Goal: Task Accomplishment & Management: Complete application form

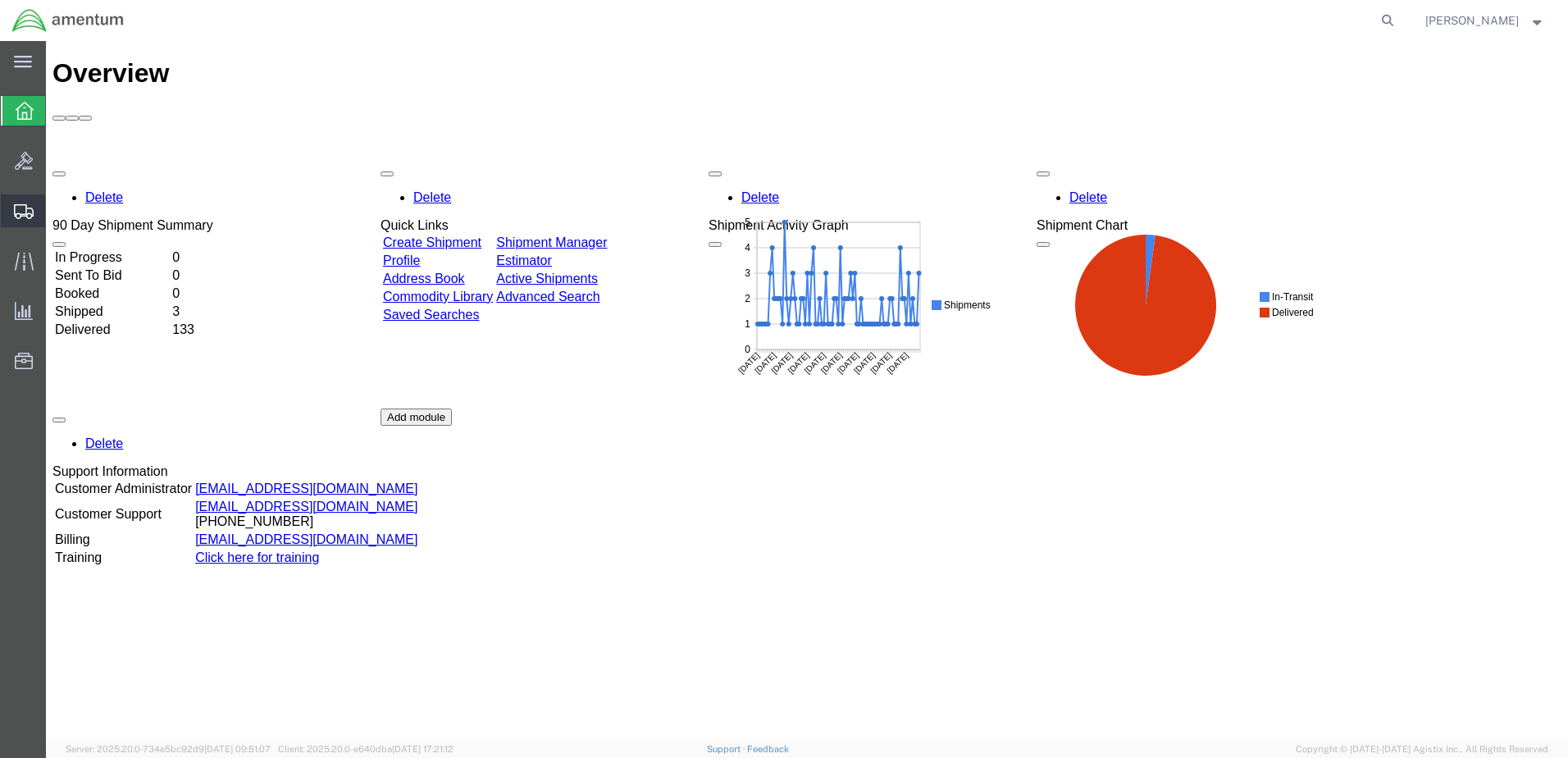
click at [0, 0] on span "Create Shipment" at bounding box center [0, 0] width 0 height 0
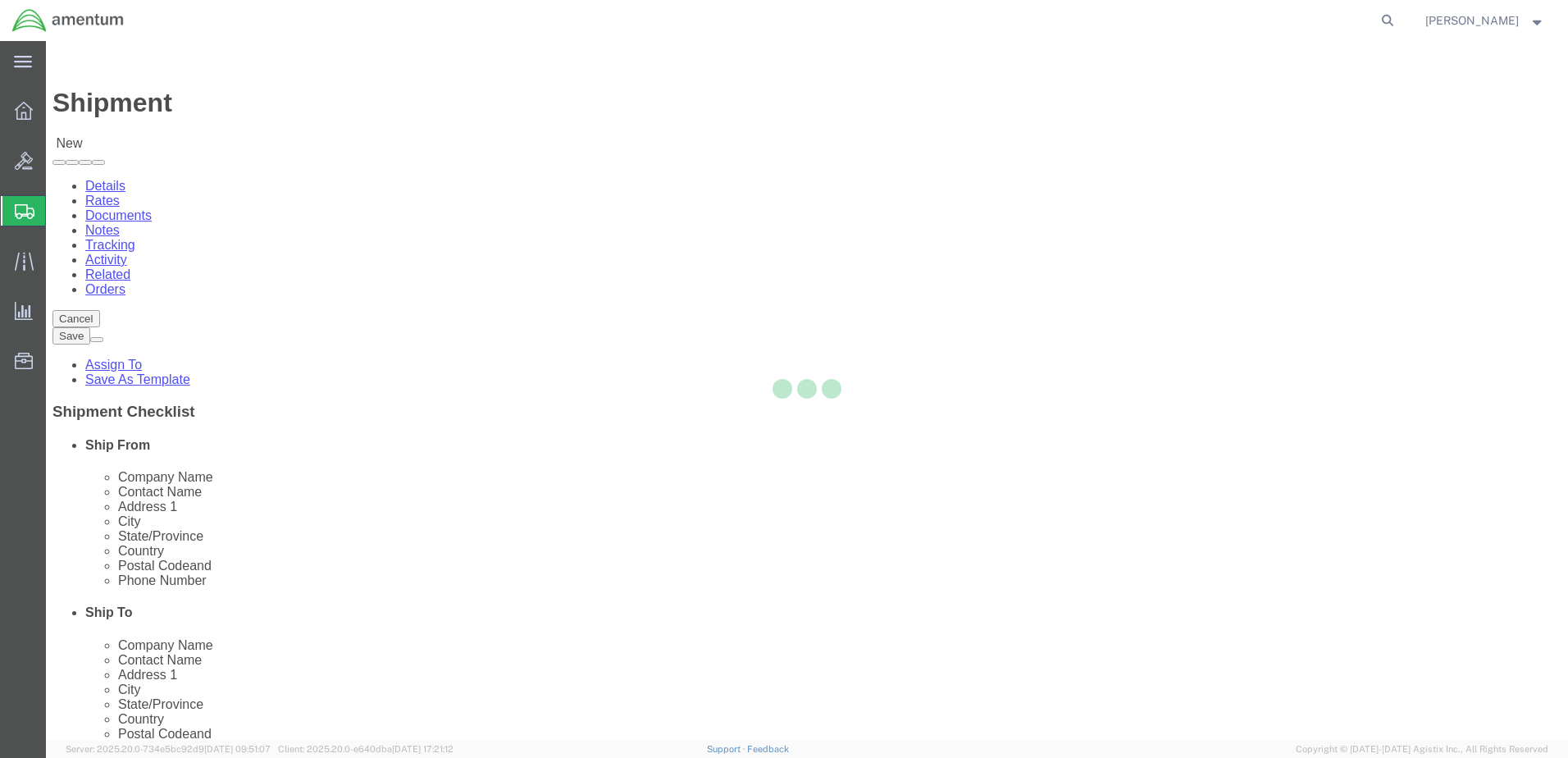
select select
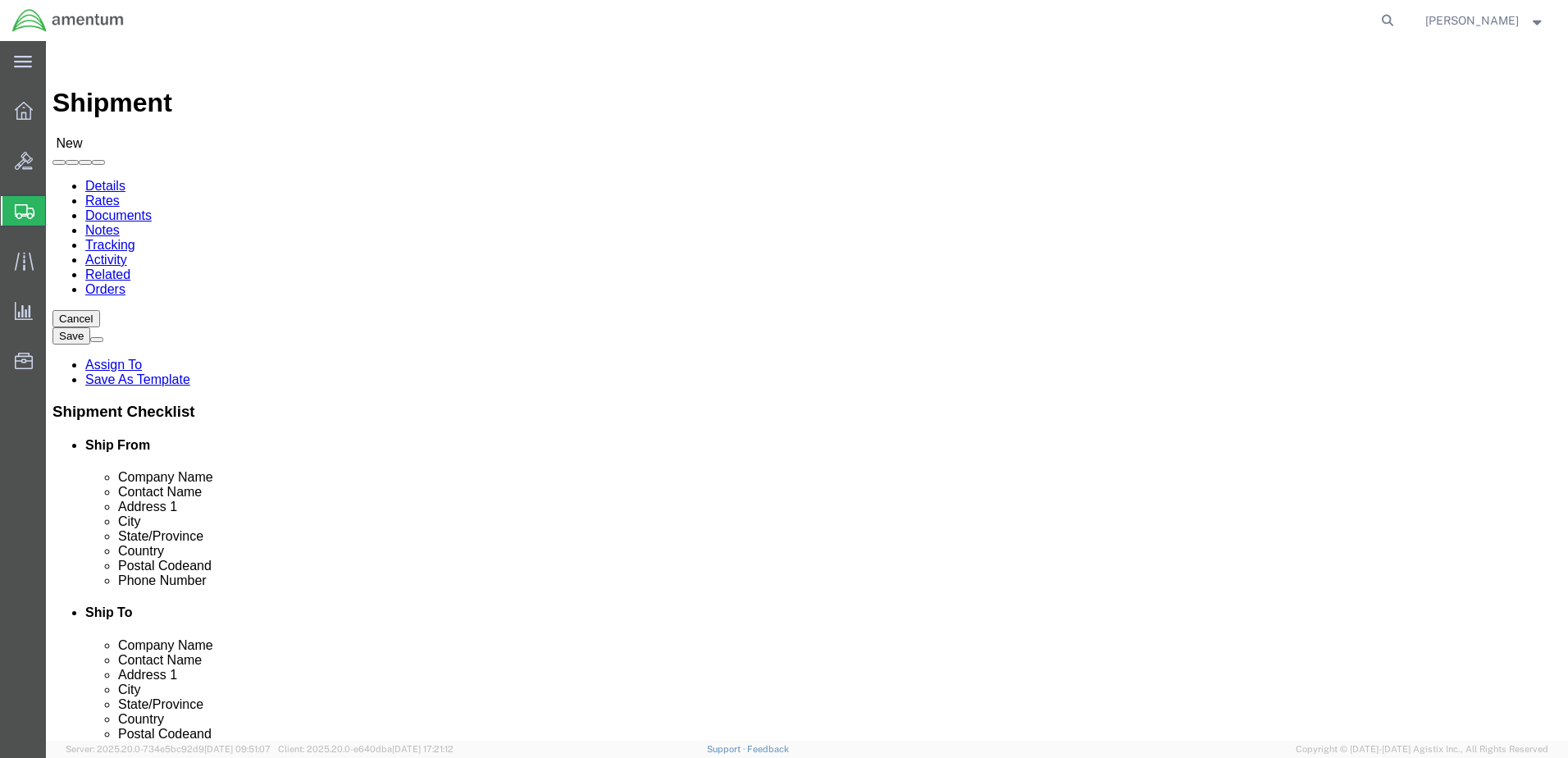
type input "bun"
select select "49919"
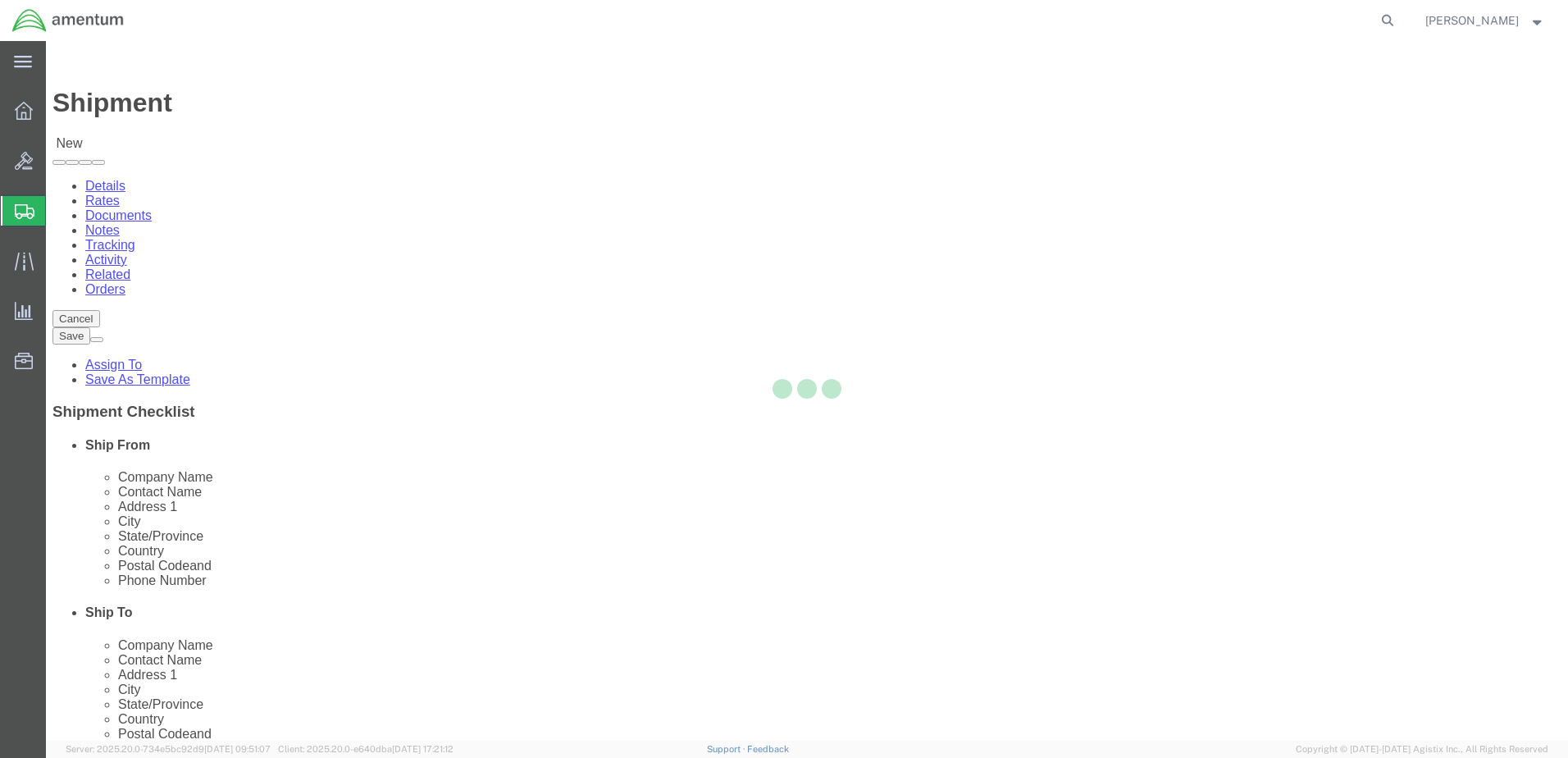
select select "NY"
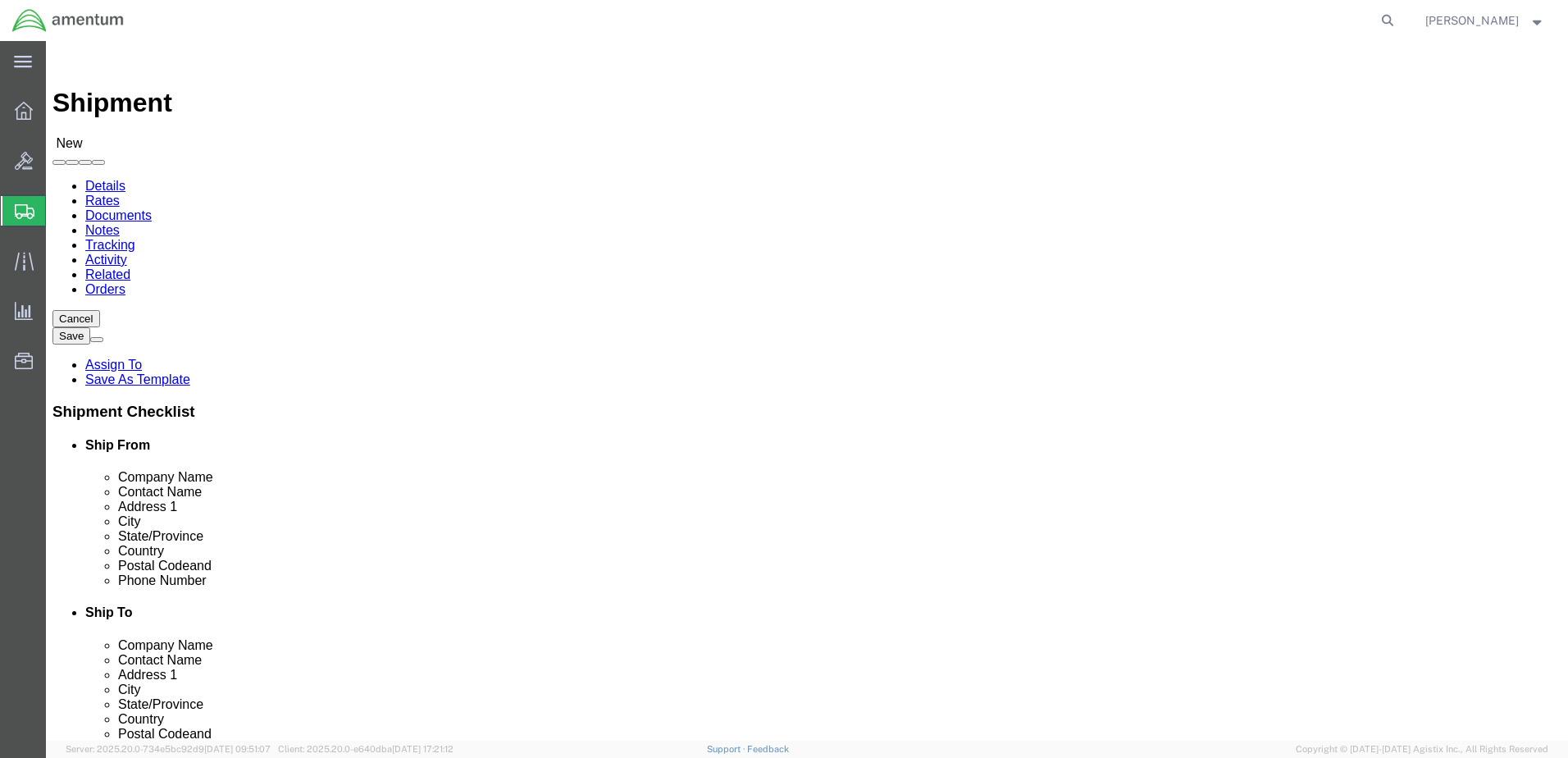
type input "wsa"
select select "49914"
select select "[GEOGRAPHIC_DATA]"
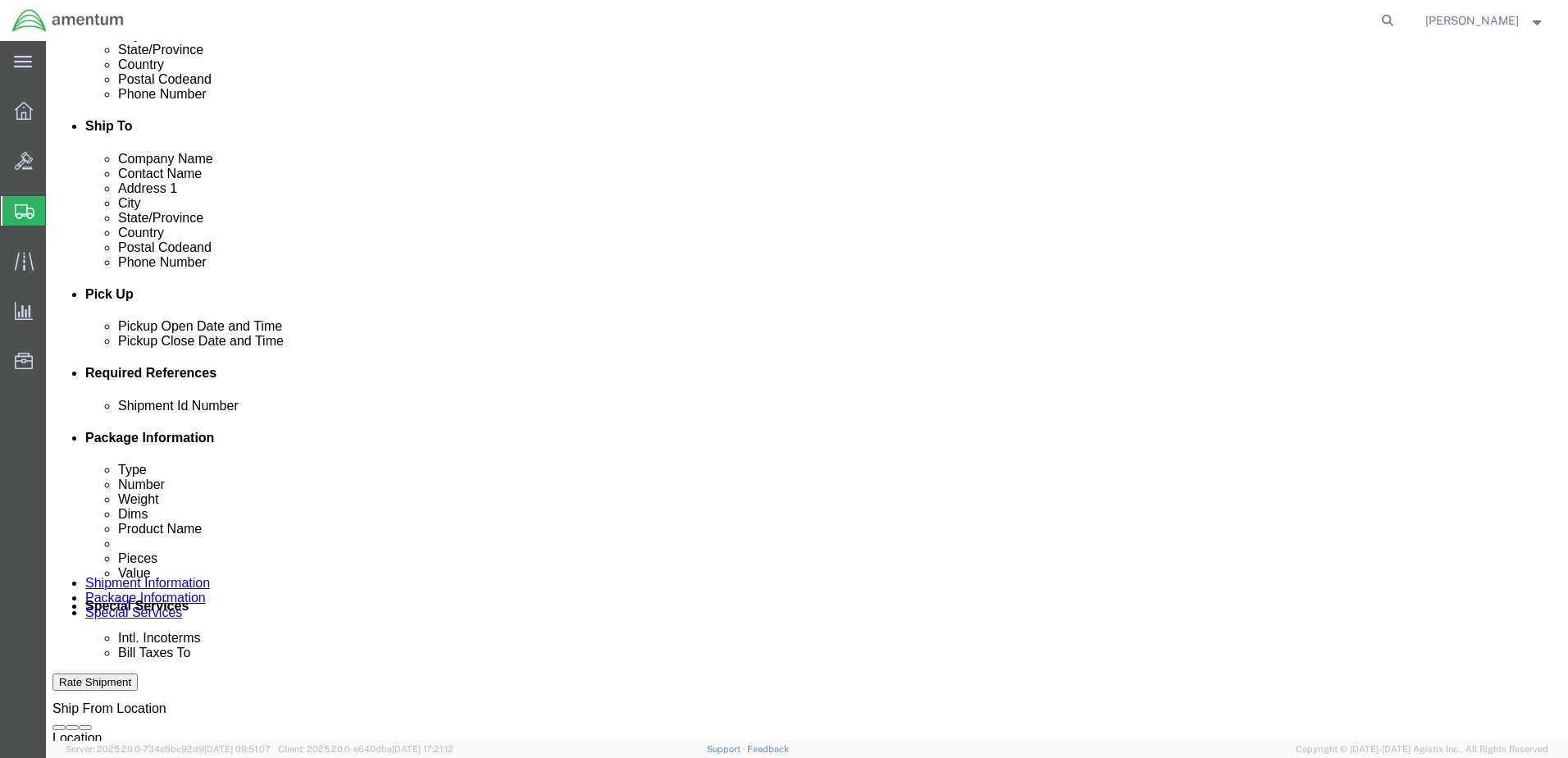
scroll to position [493, 0]
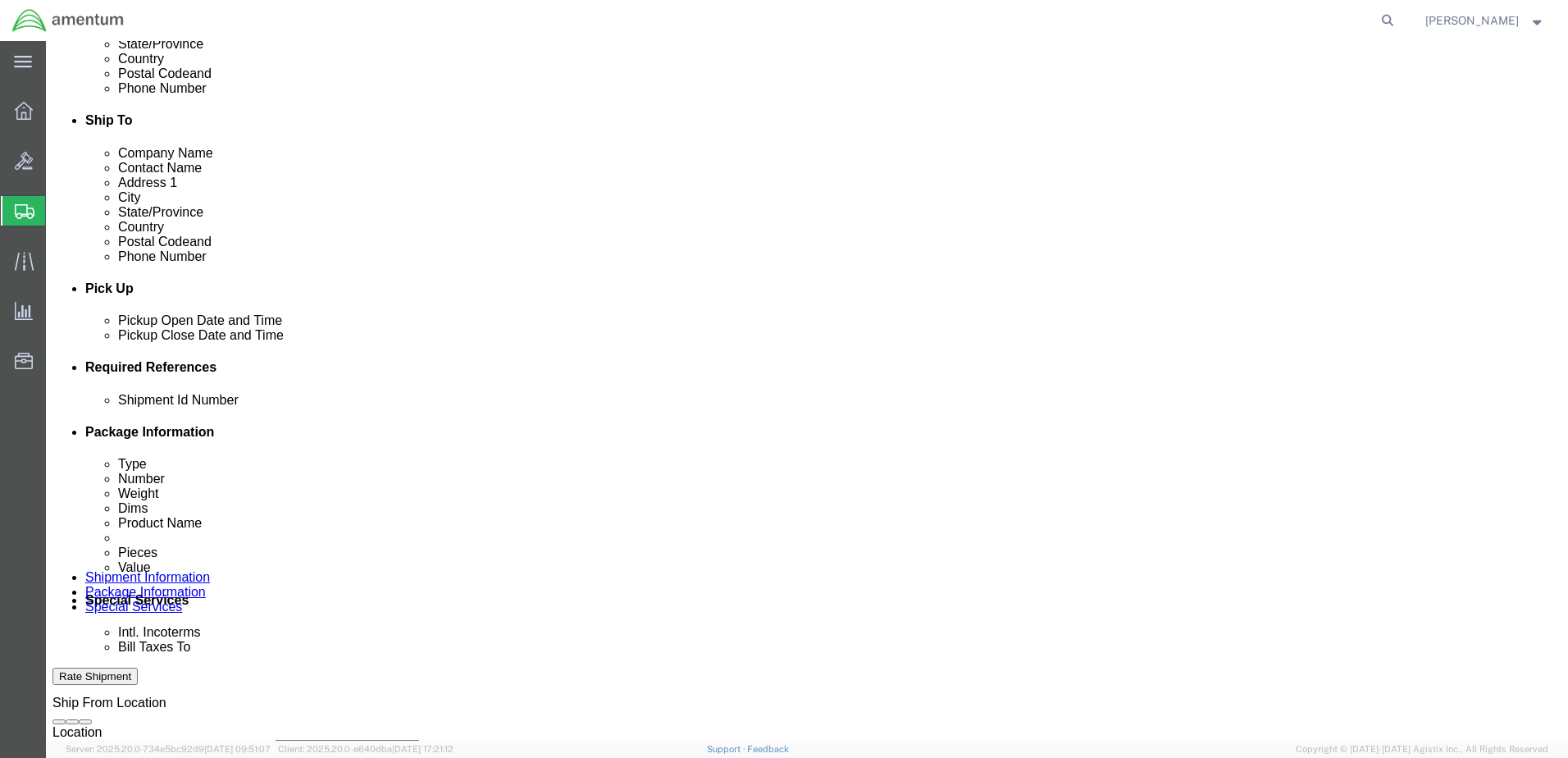
click input "text"
type input "CBP-037"
click button "Add reference"
click select "Select Account Type Activity ID Airline Appointment Number ASN Batch Request # …"
select select "CUSTREF"
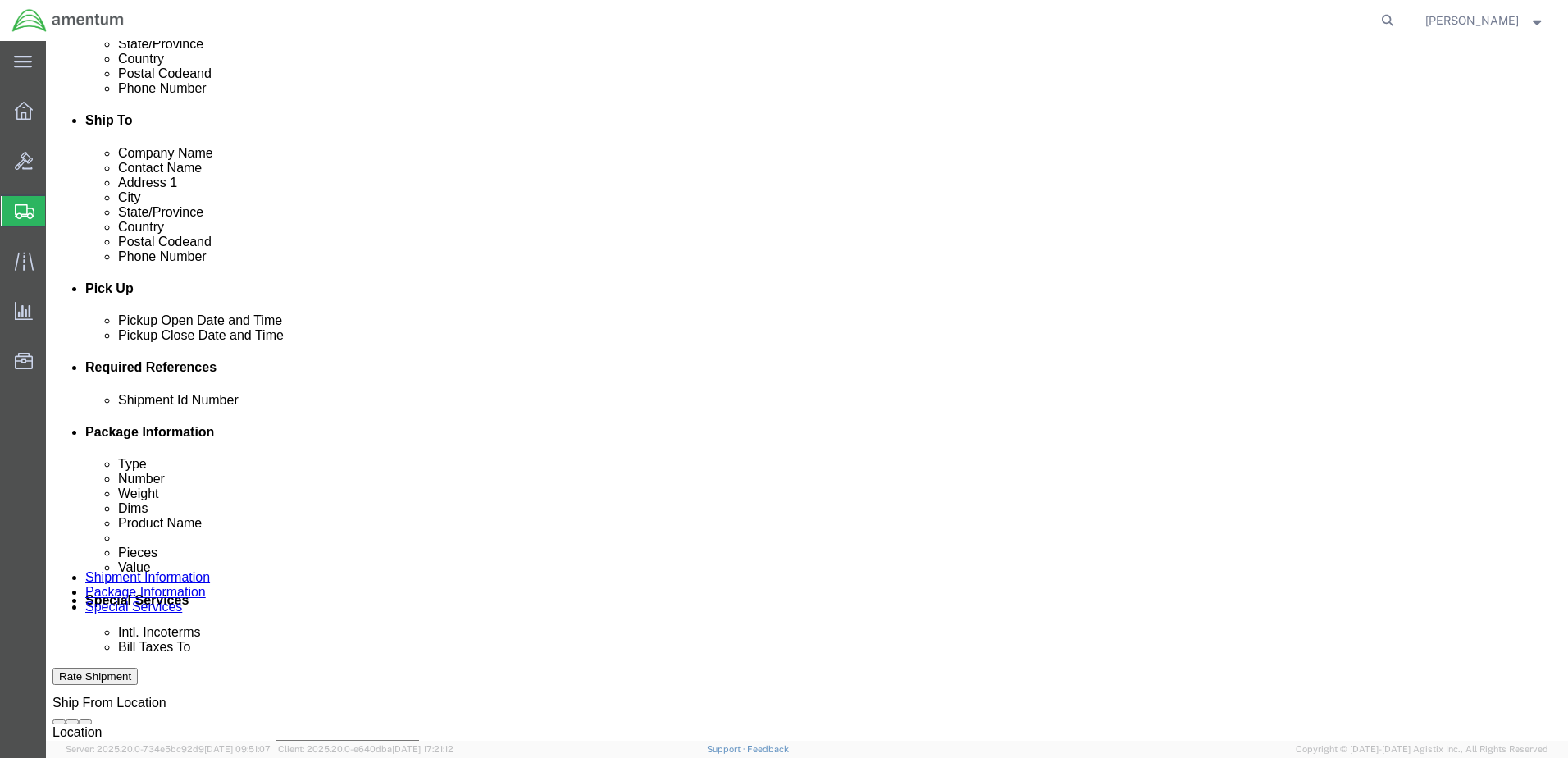
click select "Select Account Type Activity ID Airline Appointment Number ASN Batch Request # …"
click input "text"
type input "CBP-037 FAK"
click button "Add reference"
click select "Select Account Type Activity ID Airline Appointment Number ASN Batch Request # …"
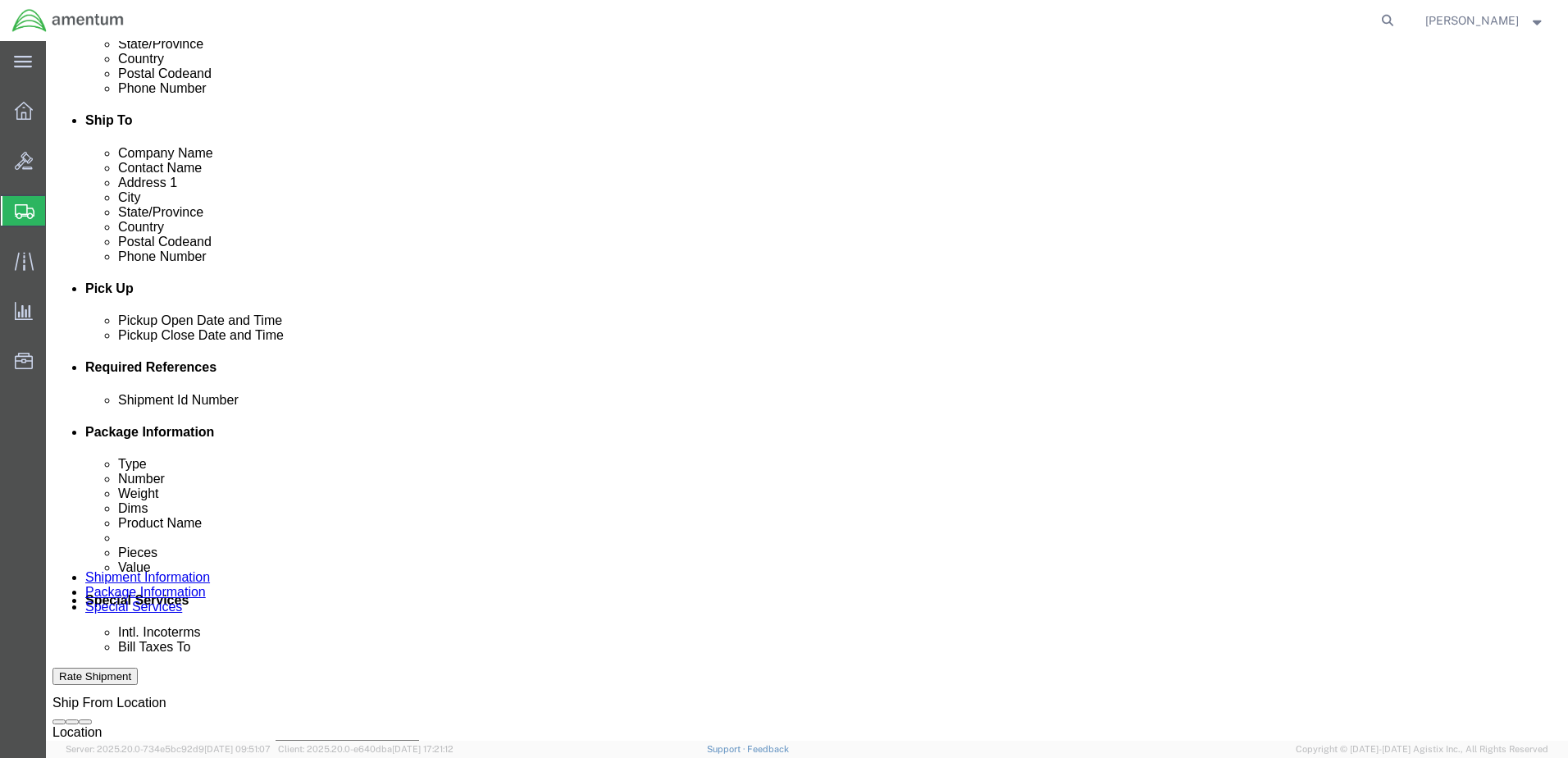
select select "DEPT"
click select "Select Account Type Activity ID Airline Appointment Number ASN Batch Request # …"
click input "text"
type input "CBP"
click button "Add reference"
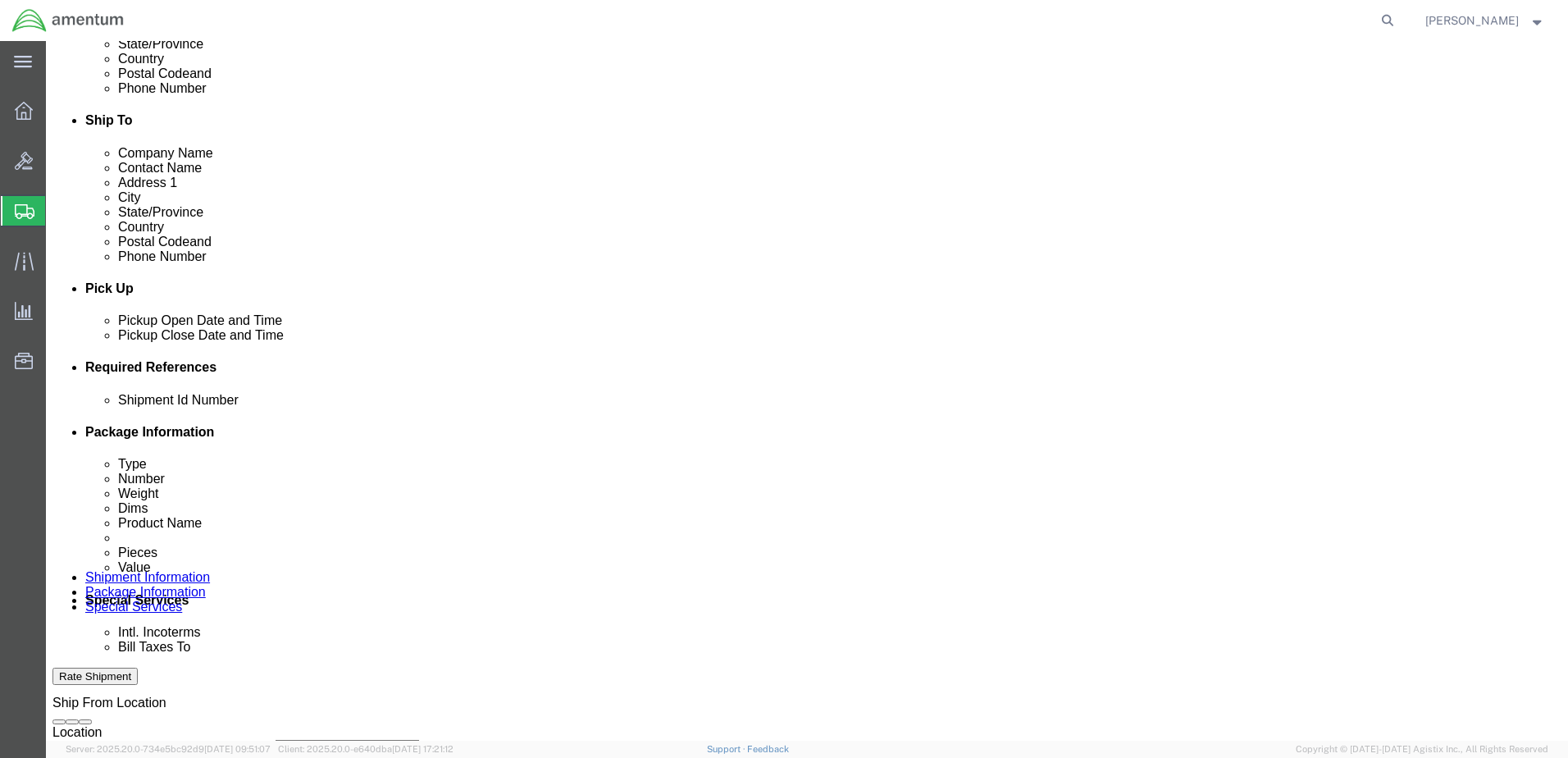
click select "Select Account Type Activity ID Airline Appointment Number ASN Batch Request # …"
select select "PROJNUM"
click select "Select Account Type Activity ID Airline Appointment Number ASN Batch Request # …"
drag, startPoint x: 300, startPoint y: 561, endPoint x: 289, endPoint y: 542, distance: 22.0
click div "Select Account Type Activity ID Airline Appointment Number ASN Batch Request # …"
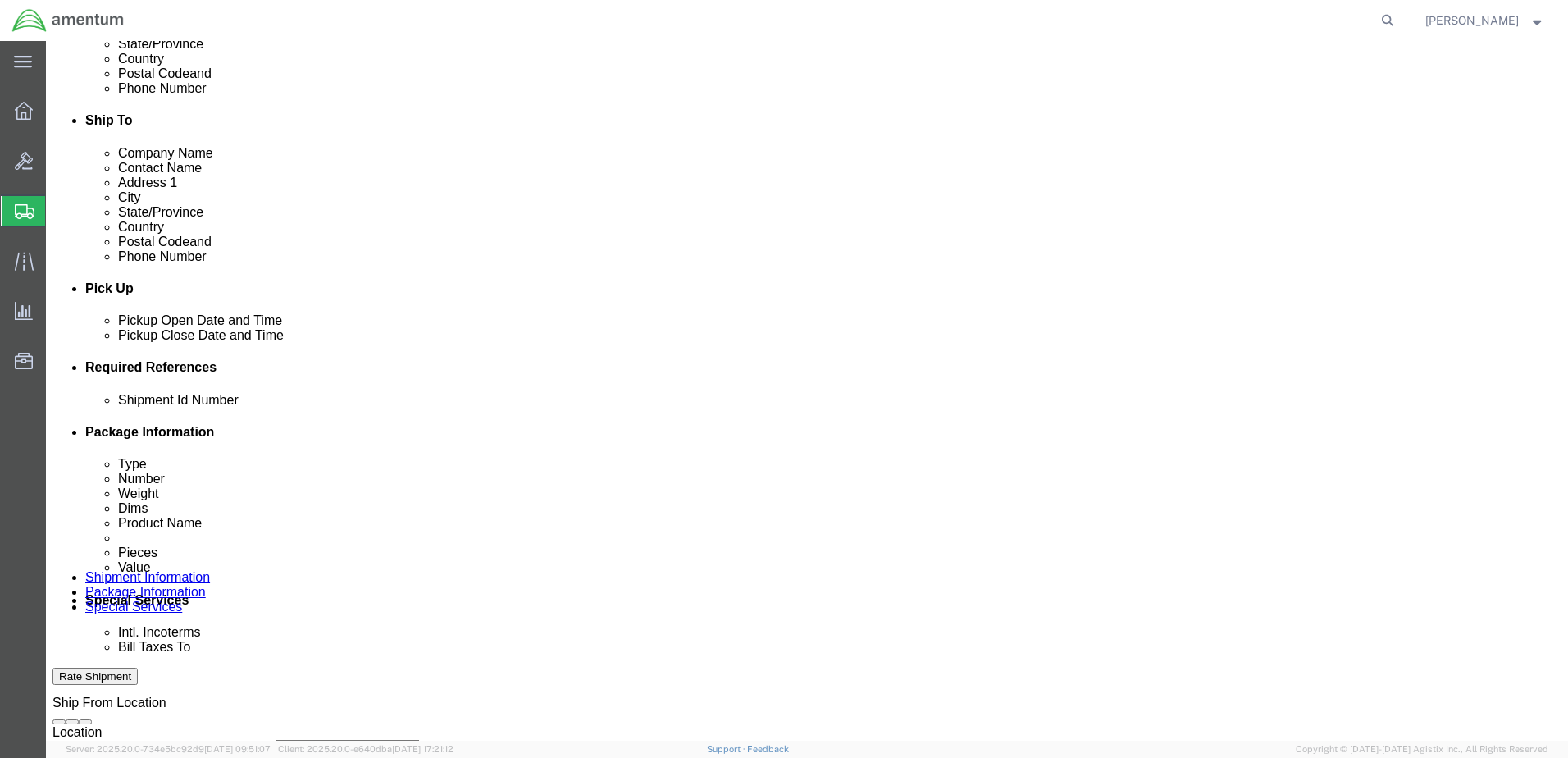
click input "text"
paste input "6118.02.03.2219.000.BUN.0000"
click input "6118.02.03.2219.000.BUN.0000"
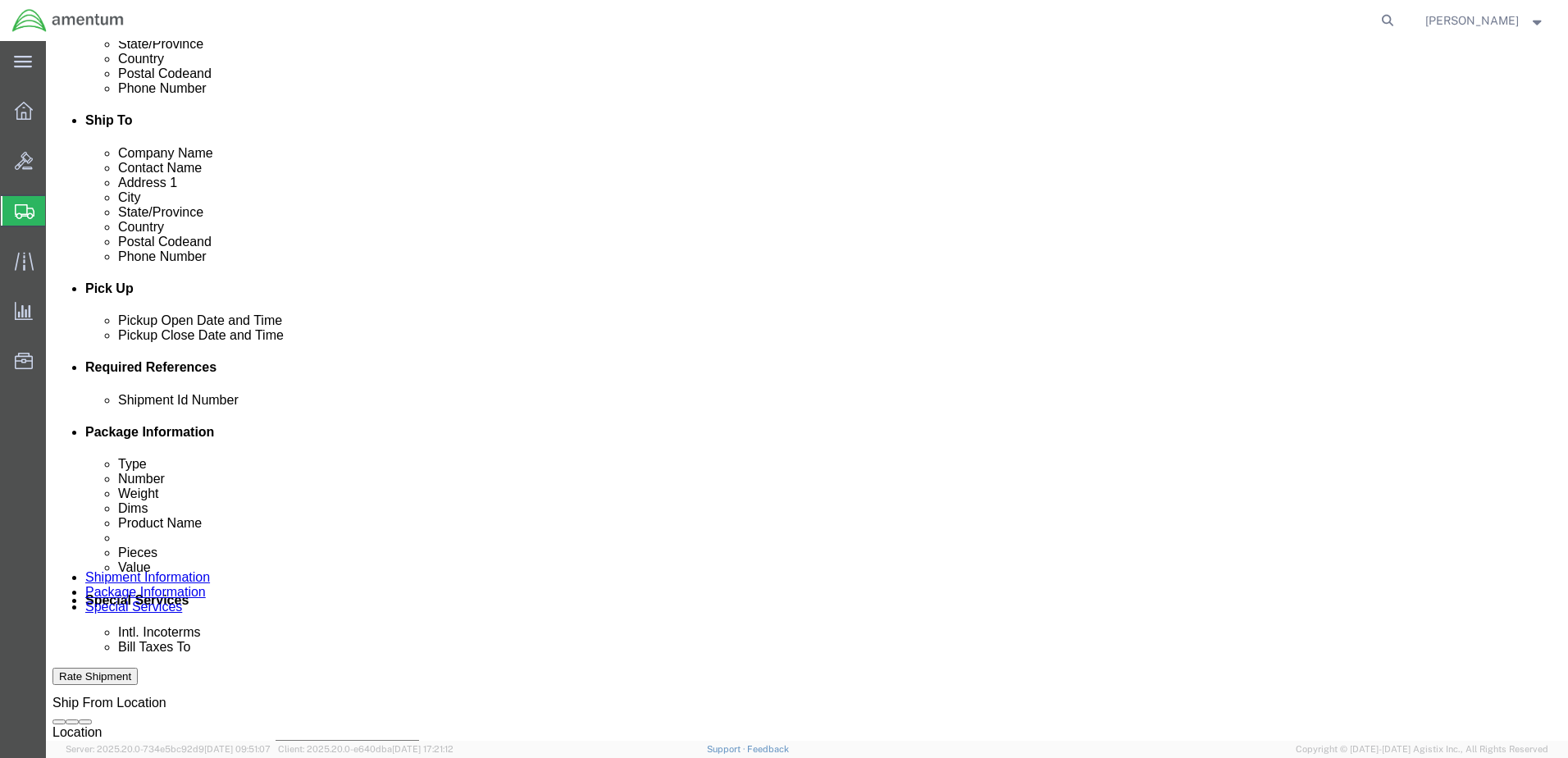
click input "6118.02.03.2219.000.BUN.0000"
click input "6118.04.03.2219.000.BUN.0000"
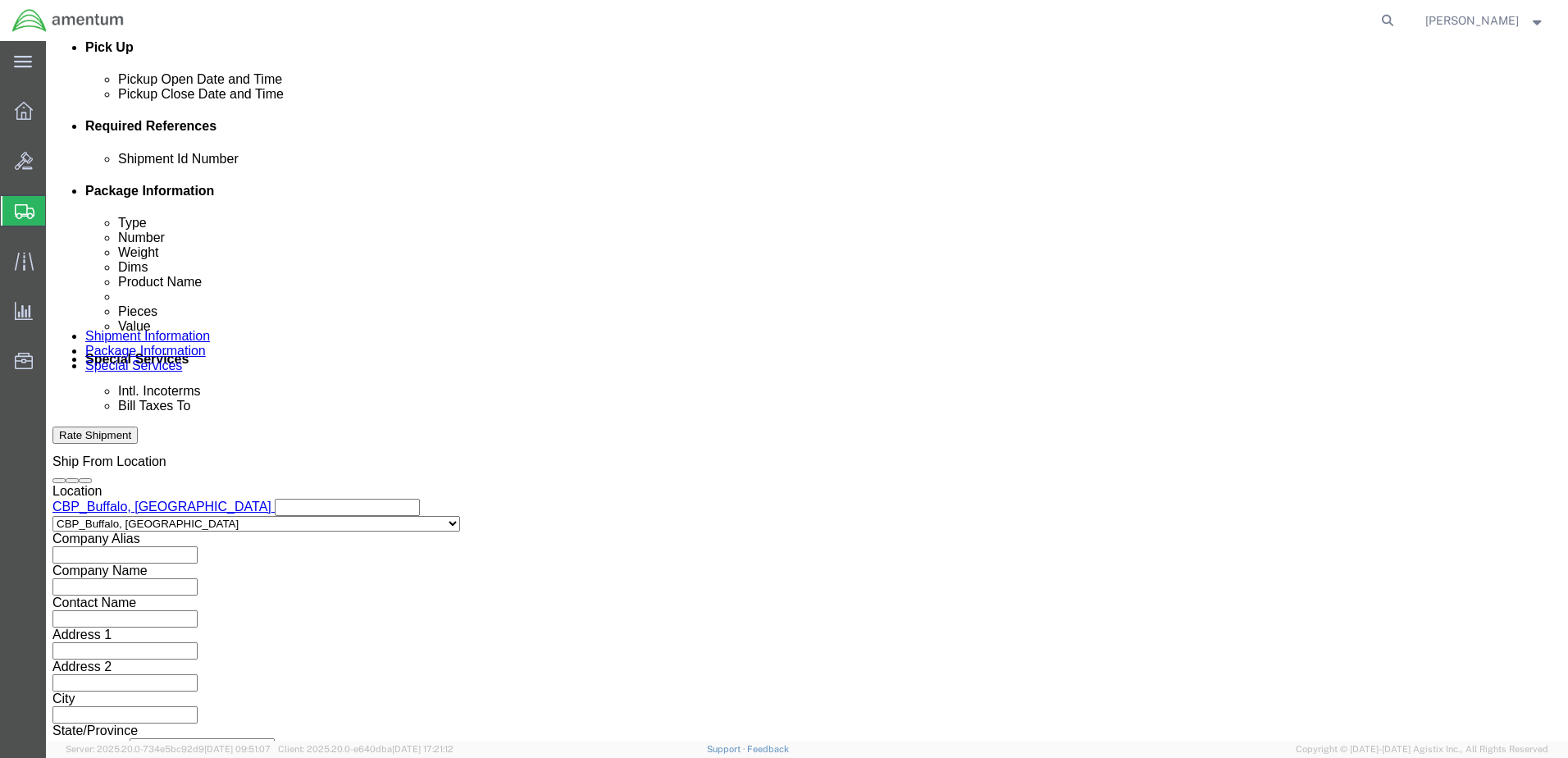
scroll to position [740, 0]
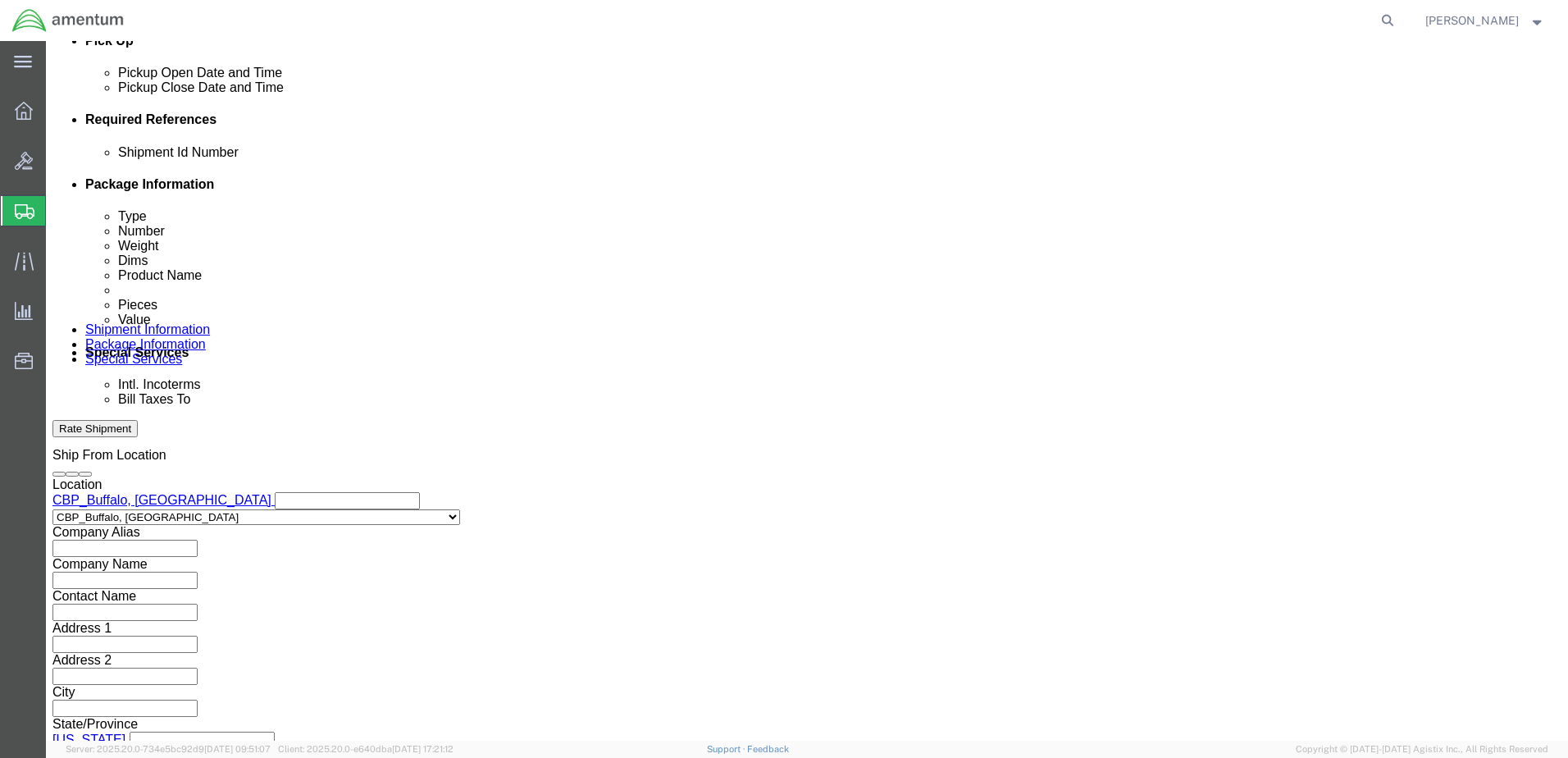
type input "6118.04.04.2219.000.BUN.0000"
click button "Continue"
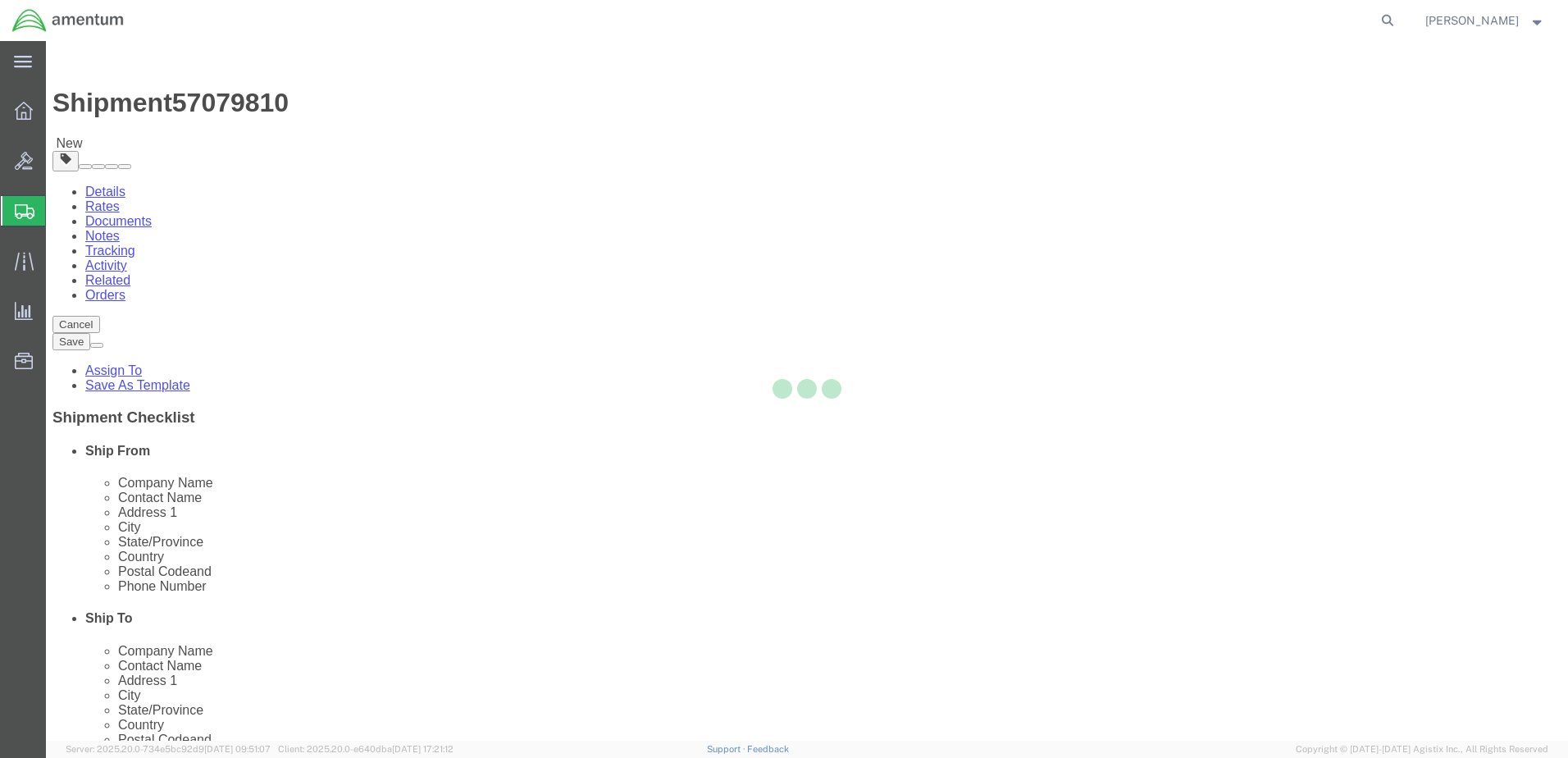
select select "CBOX"
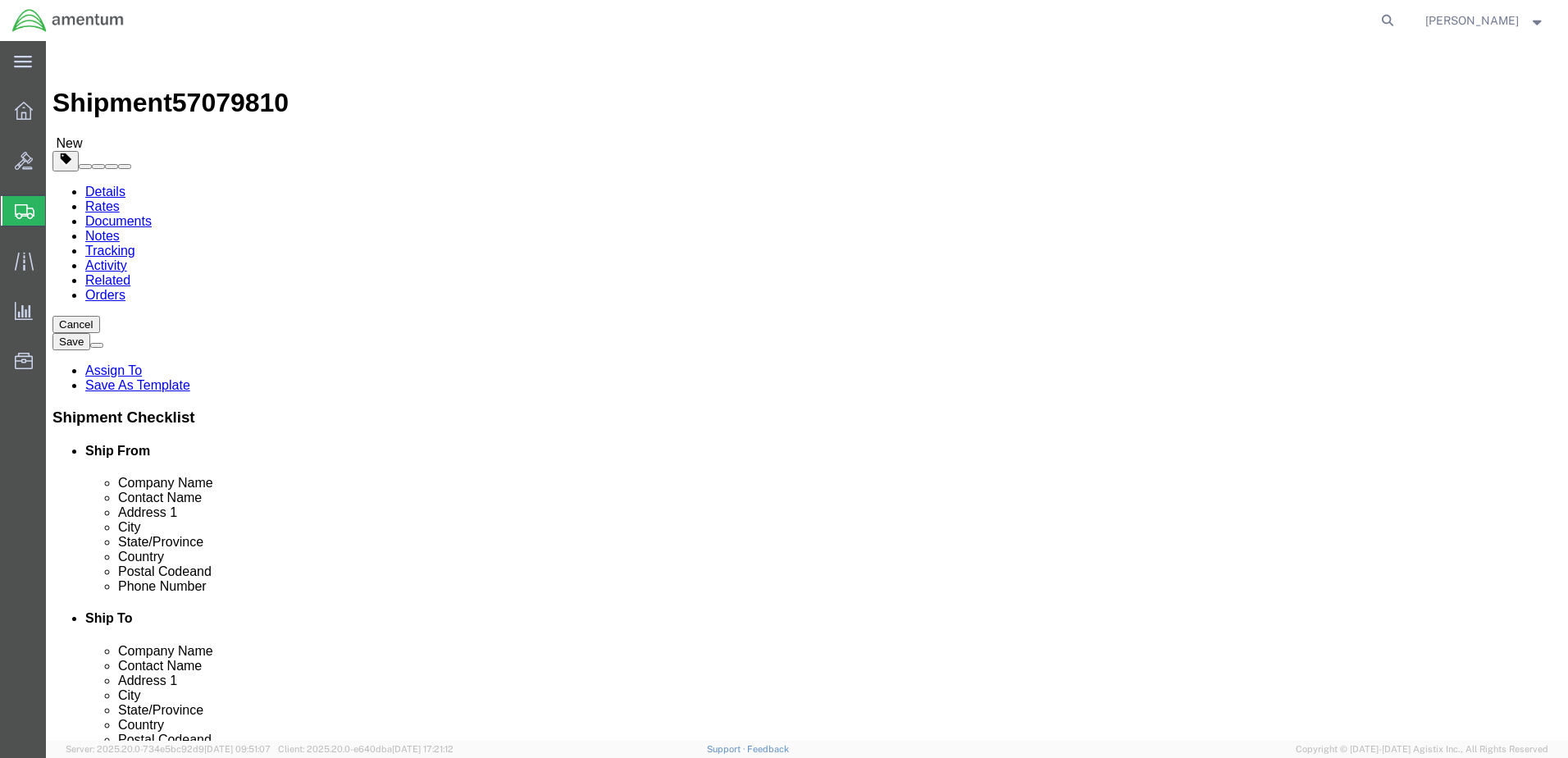
click input "text"
type input "14"
type input "12"
type input "8"
click input "0.00"
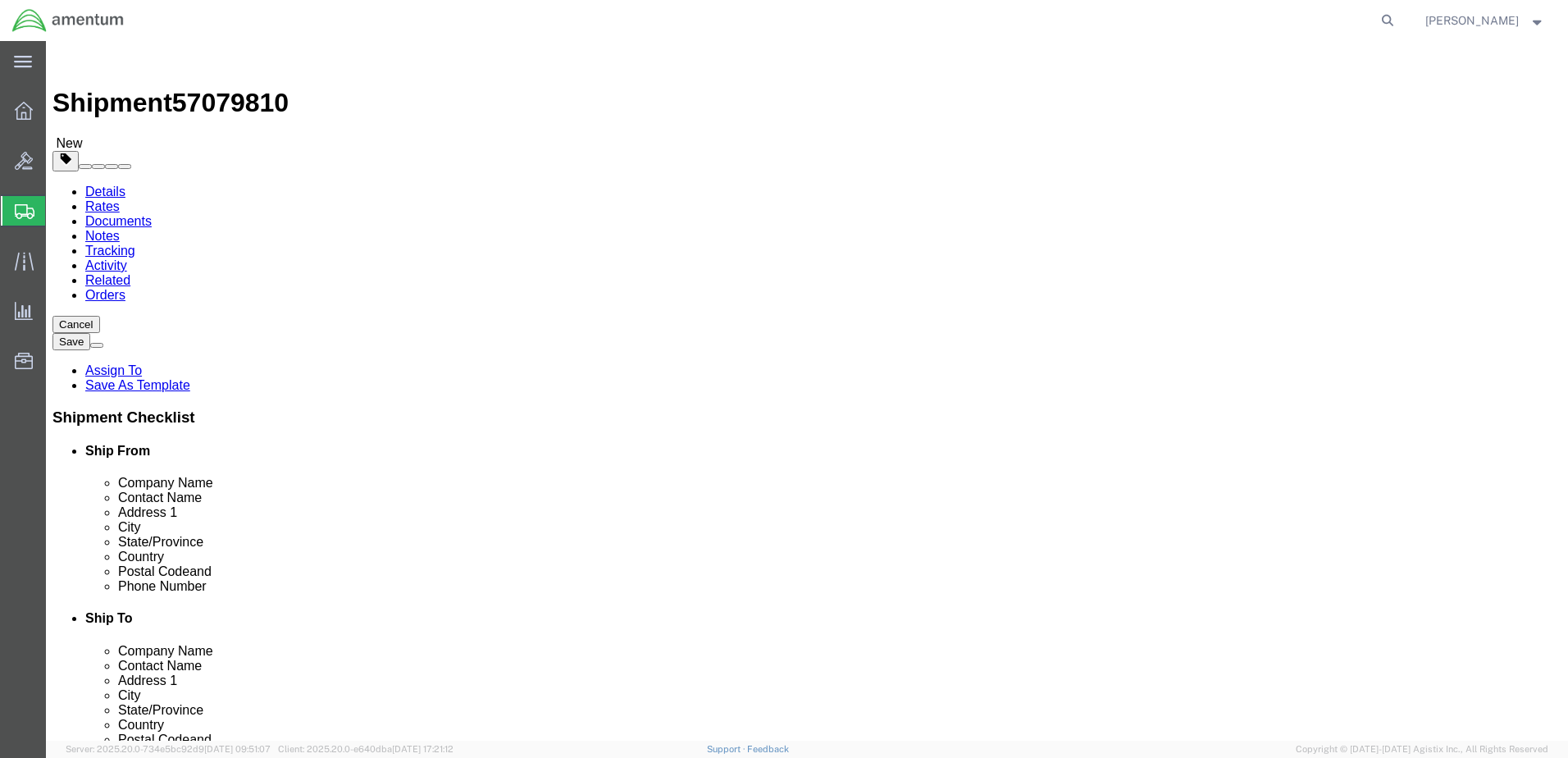
drag, startPoint x: 255, startPoint y: 384, endPoint x: 205, endPoint y: 389, distance: 50.2
click div "Weight 0.00 Select kgs lbs Ship. t°"
type input "3.5"
click div "Package Type Select BCK Boxes Bale(s) Basket(s) Bolt(s) Bottle(s) Buckets Bulk …"
click link "Add Content"
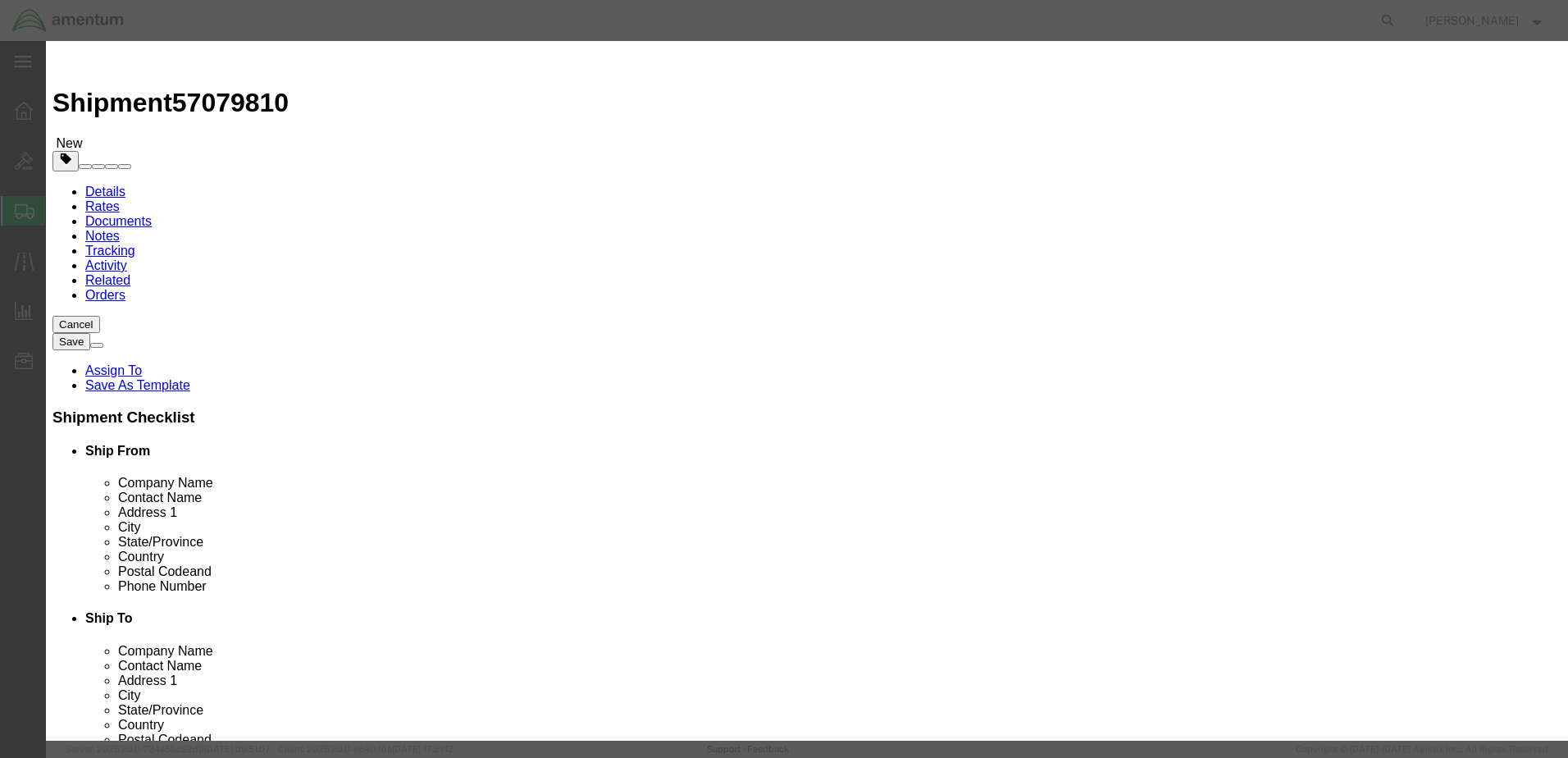
click input "text"
click div "Product Name Pieces 0 Select Bag Barrels 100Board Feet Bottle Box Blister Pack …"
click input "text"
type input "FAK"
click td "Sku: FAK RE1013-( )"
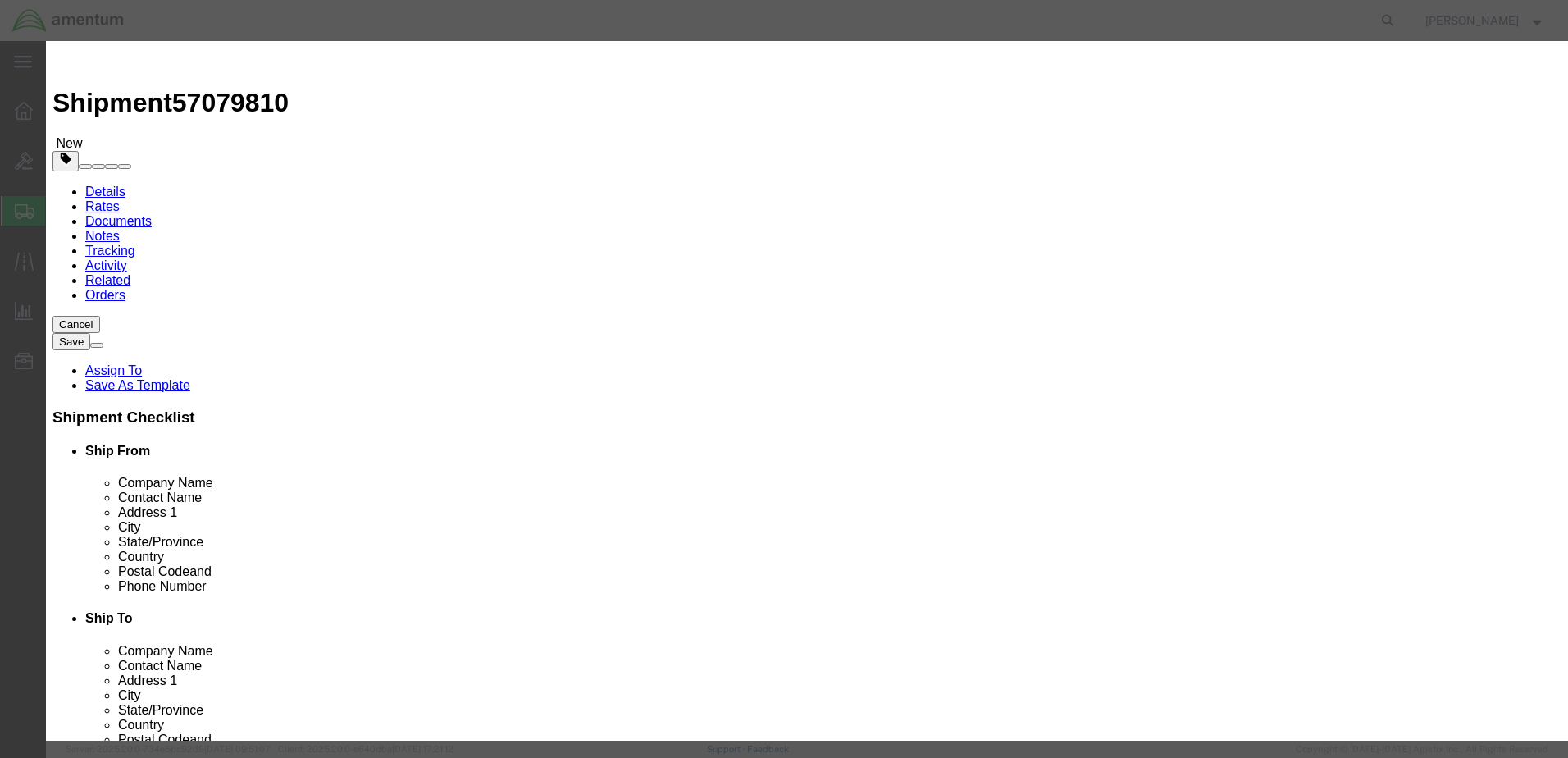
checkbox input "true"
select select "LBS"
select select "USD"
type textarea "EAM First Aid Kits SDS 006 - SDS on file in CHEMTREC Registrant MSDS Library"
type input "First aid kit"
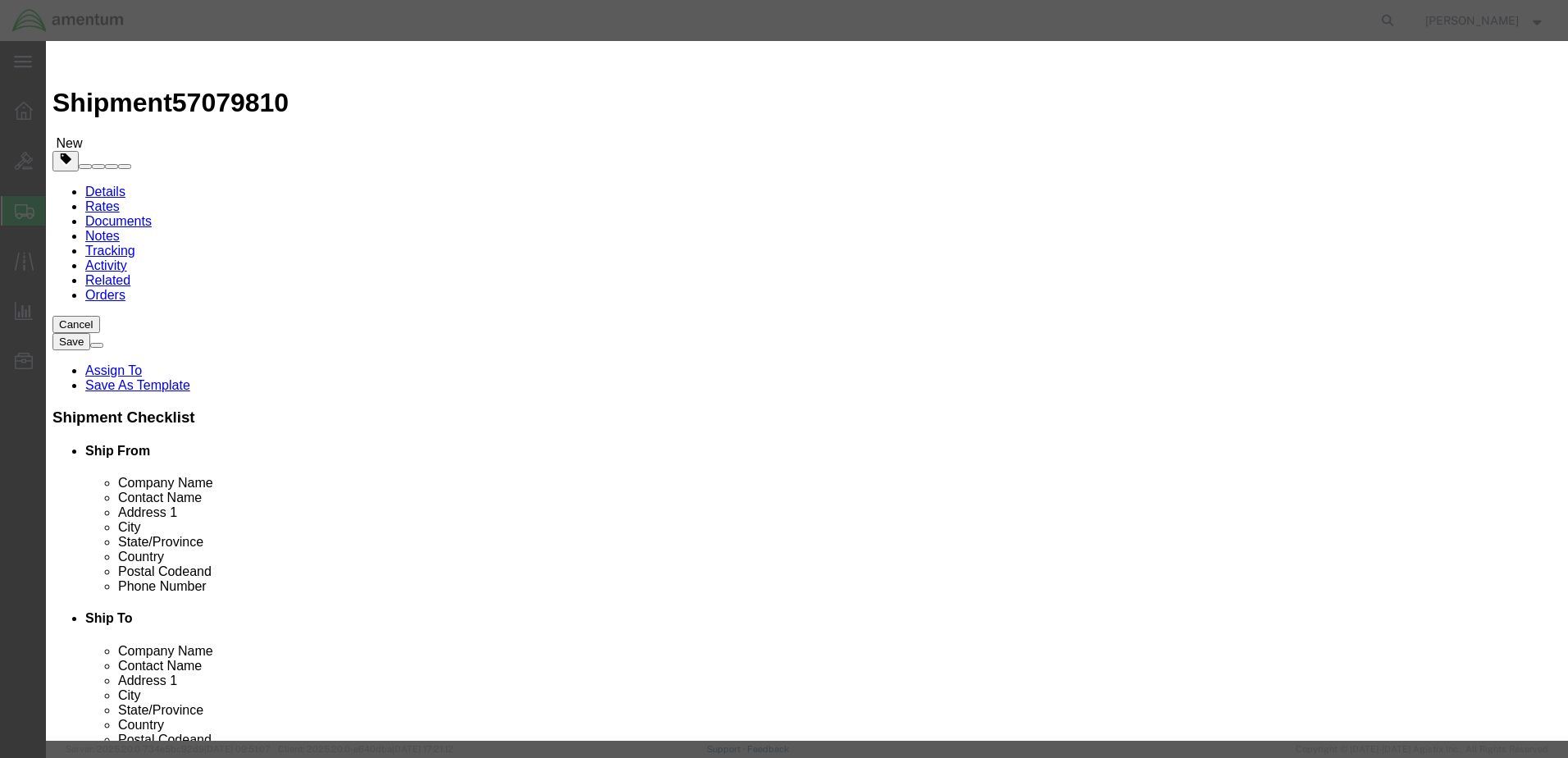
type input "3316"
select select "9 Miscellaneous"
select select "II"
type input "CHEMTREC"
type input "CCN 216832"
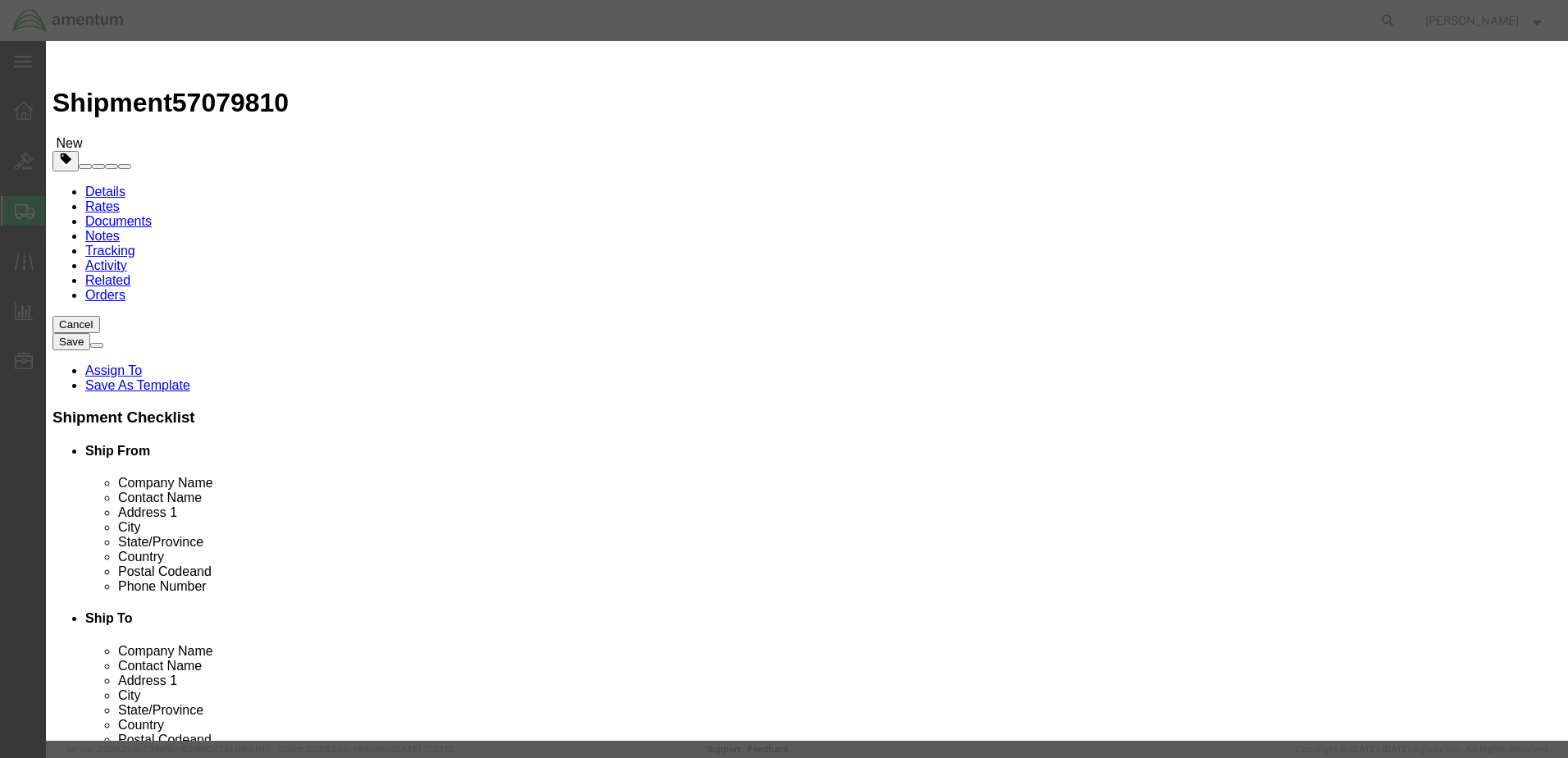
type input "[PHONE_NUMBER]"
type input "EAM Worldwide First Aid Kits"
type input "FAK RE1013-( )"
type textarea "Eastern Aero Marine - EAM Worldwide First Aid Kits"
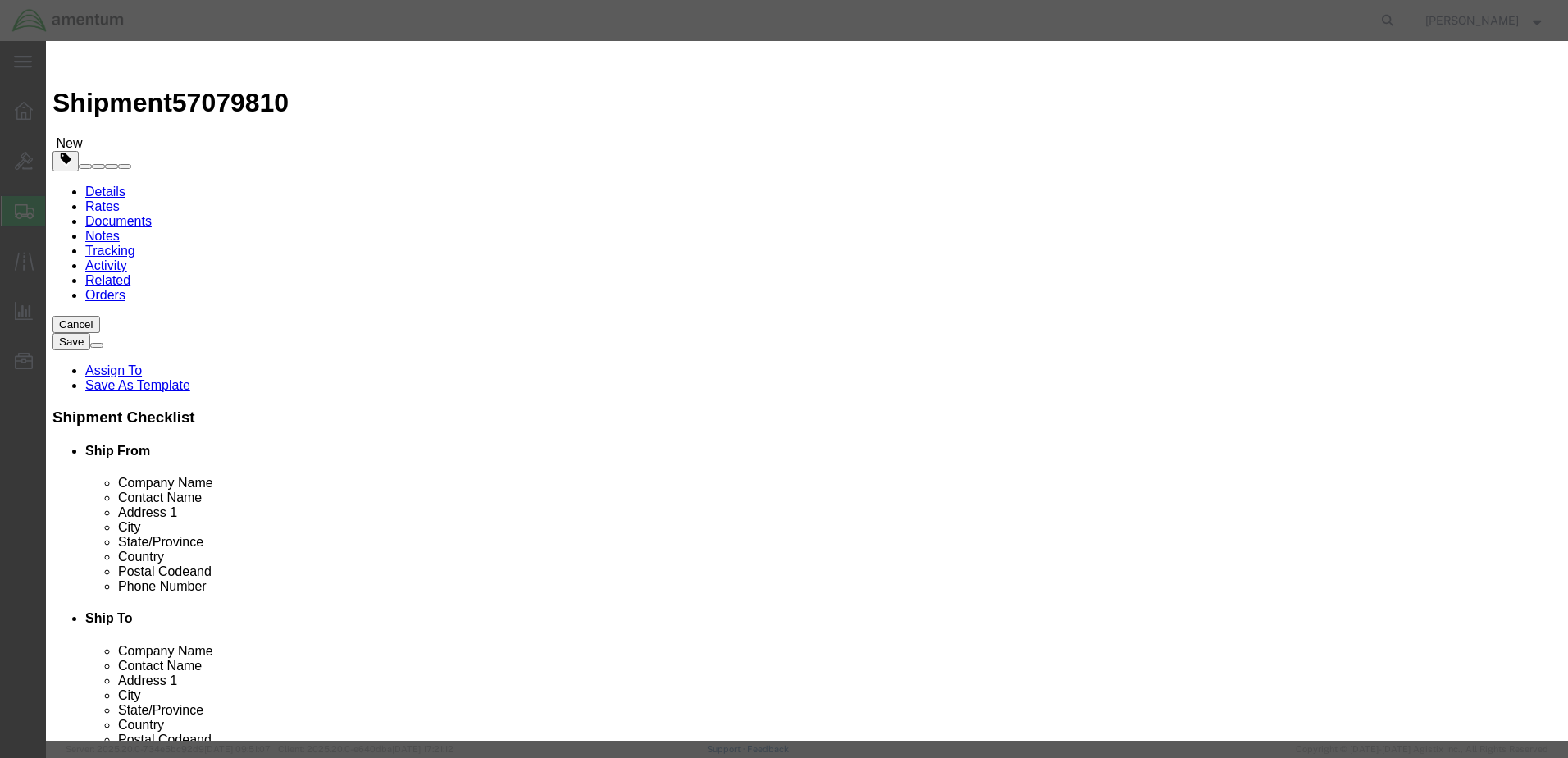
type input "EAM Worldwide First Aid Kits"
click input "text"
type input "1"
click input "text"
type input "100"
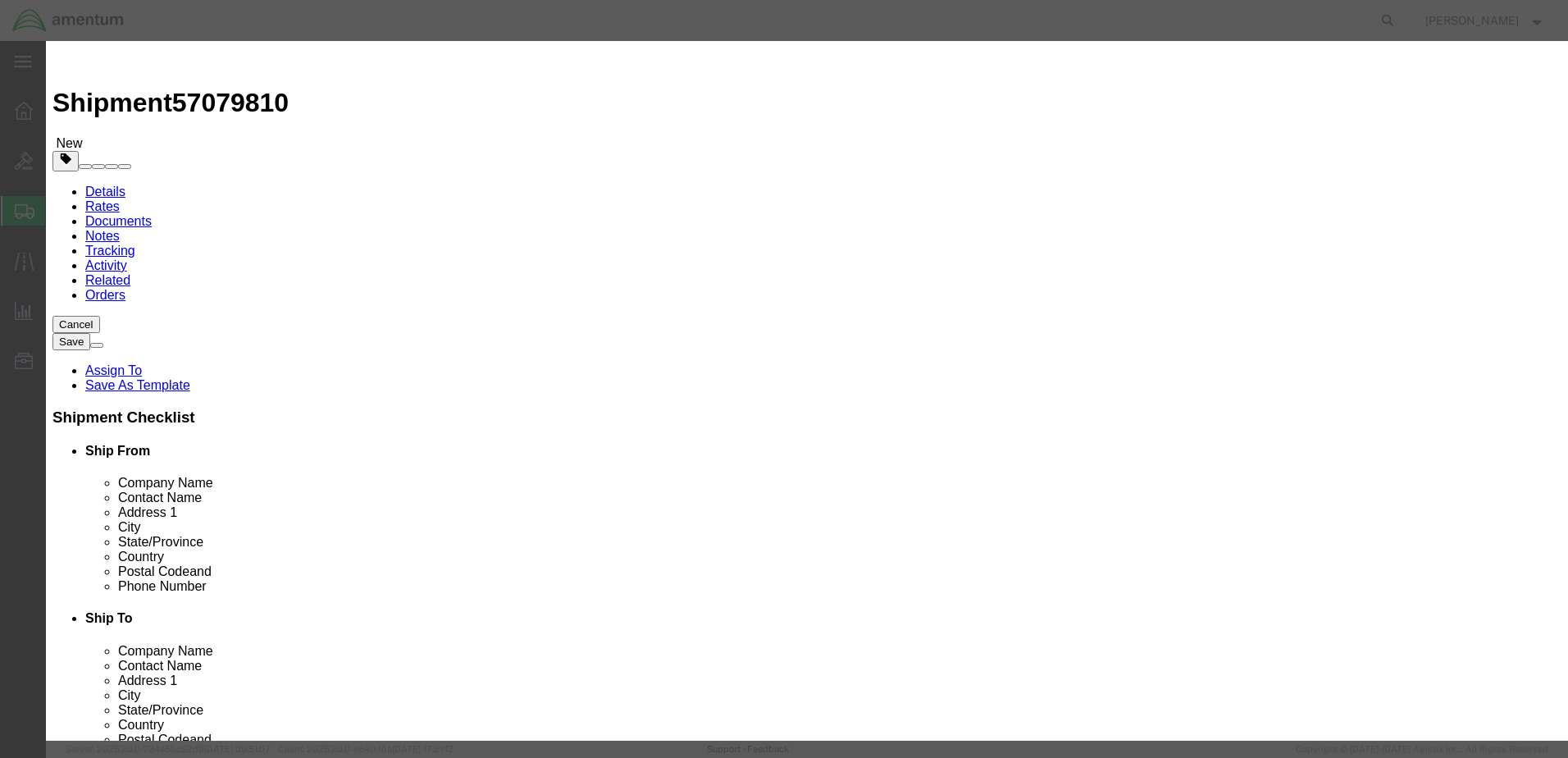
click div "Product Name EAM Worldwide First Aid Kits FAK Pieces 1 Select Bag Barrels 100Bo…"
click select "Select 1 - Drums 2 - Reserved 3 - Jerricans 4 - Boxes 5 - Bags 6 - Composite Pa…"
select select "BOXES"
click select "Select 1 - Drums 2 - Reserved 3 - Jerricans 4 - Boxes 5 - Bags 6 - Composite Pa…"
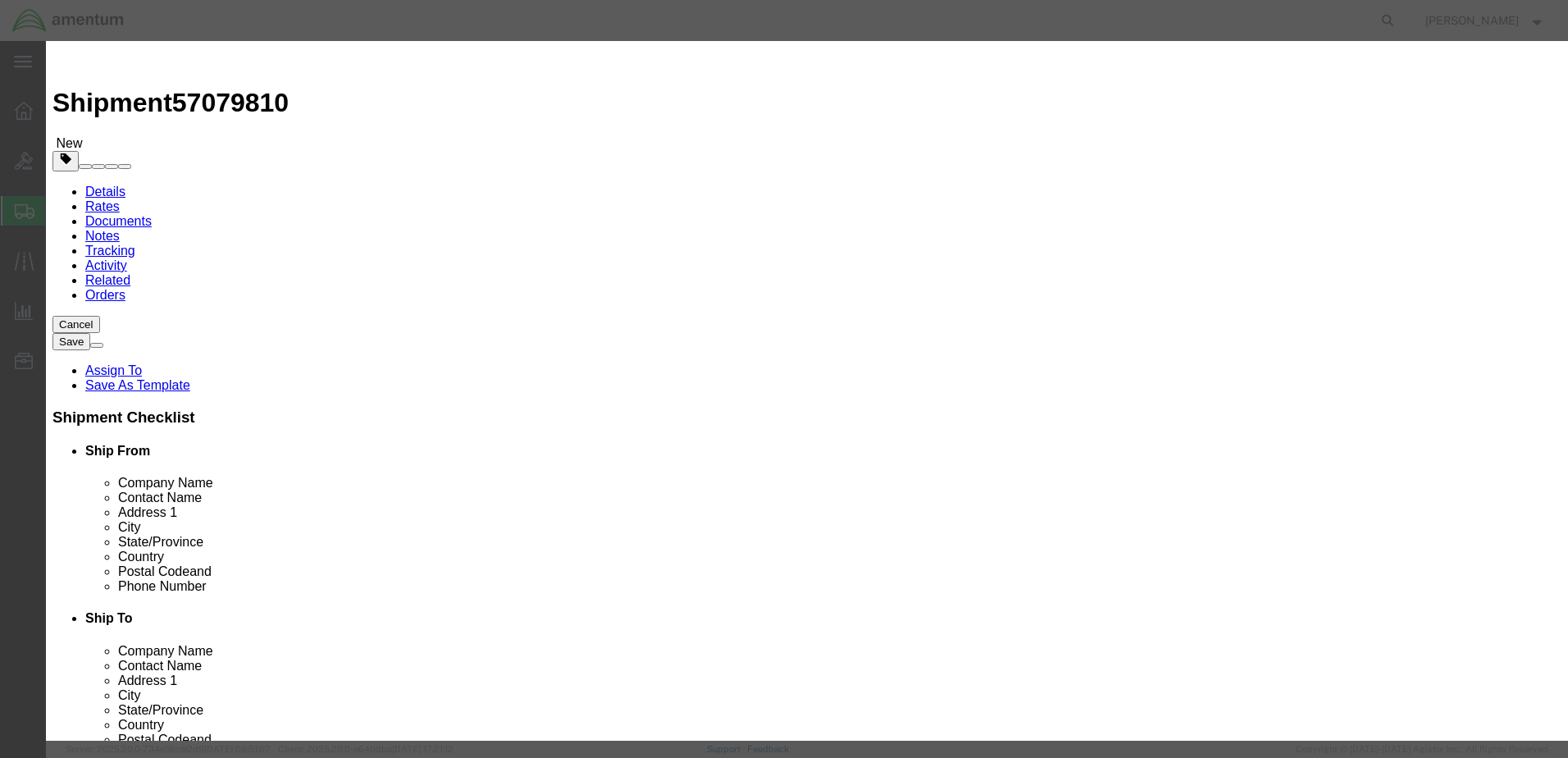
drag, startPoint x: 665, startPoint y: 401, endPoint x: 671, endPoint y: 389, distance: 13.4
click div "Proper Shipping Name First aid kit UN # 3316 Class Select 1 Explosive 1.1 Explo…"
click select "Container Material A - Steel (all types and surface treatments) B - Aluminum C …"
select select "METAL_IATA"
click select "Container Material A - Steel (all types and surface treatments) B - Aluminum C …"
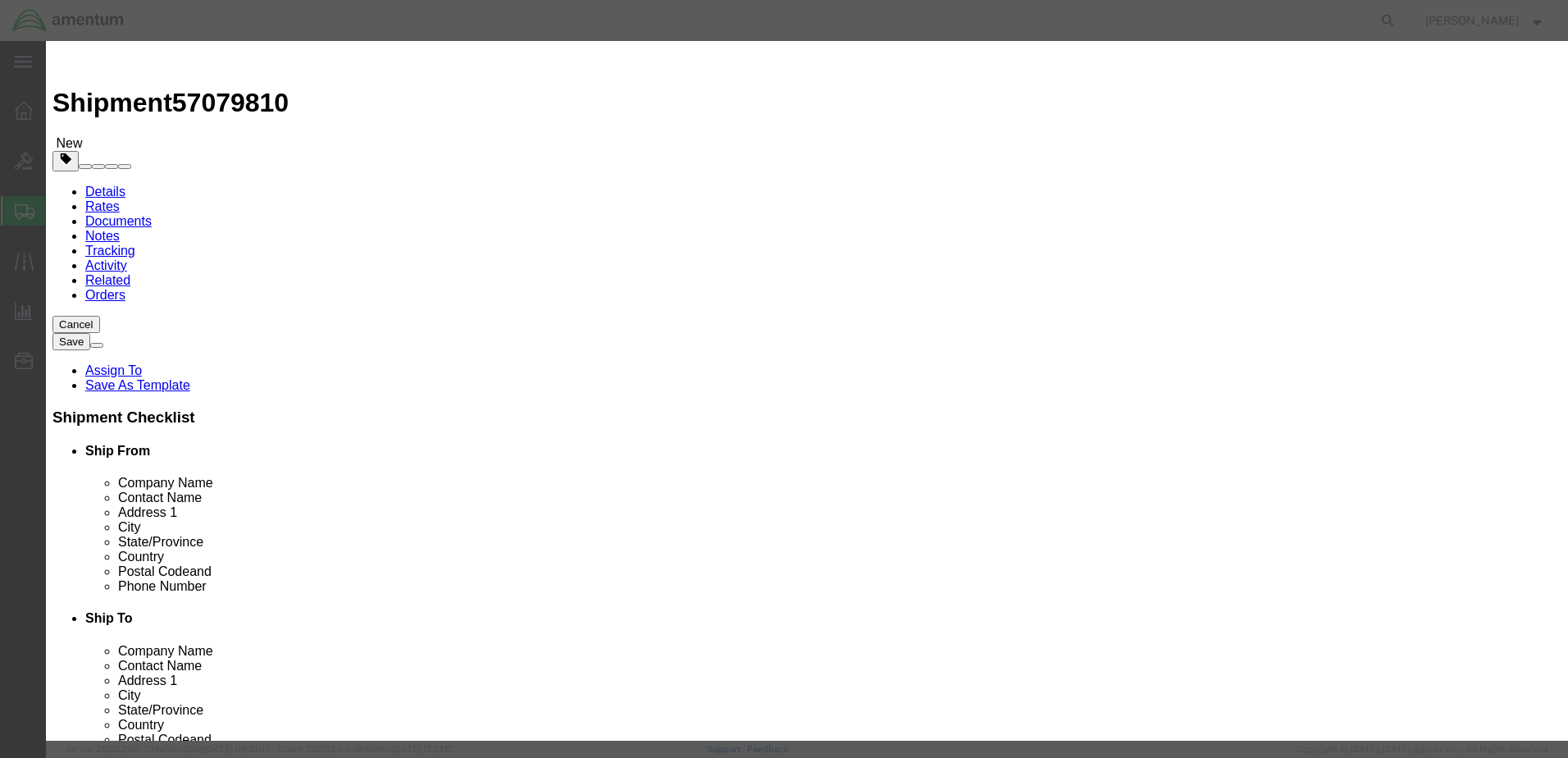
click button "Save & Close"
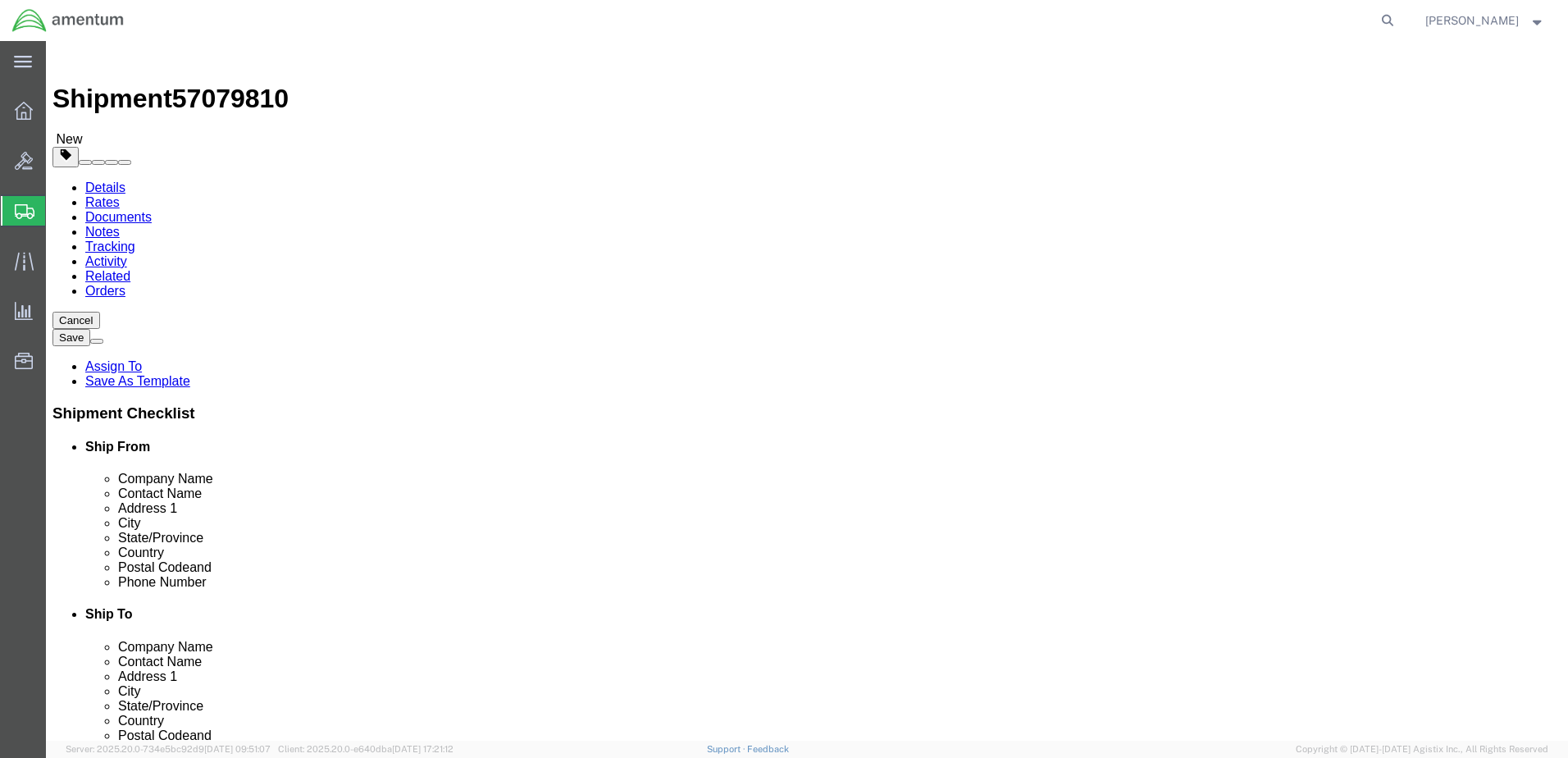
scroll to position [5, 0]
click div "Please fix the following errors Ship From Location Location [GEOGRAPHIC_DATA], …"
click button "Continue"
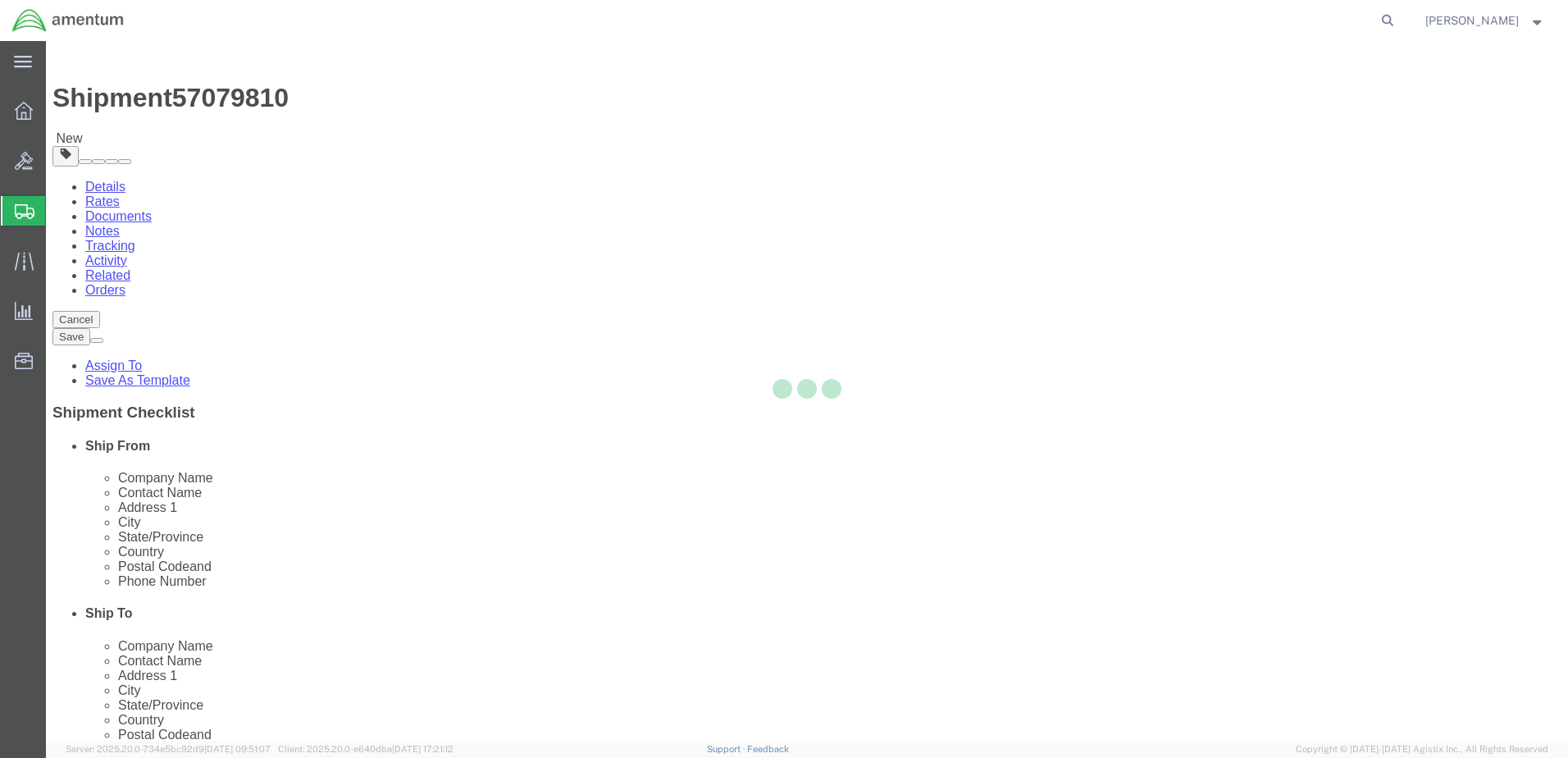
select select
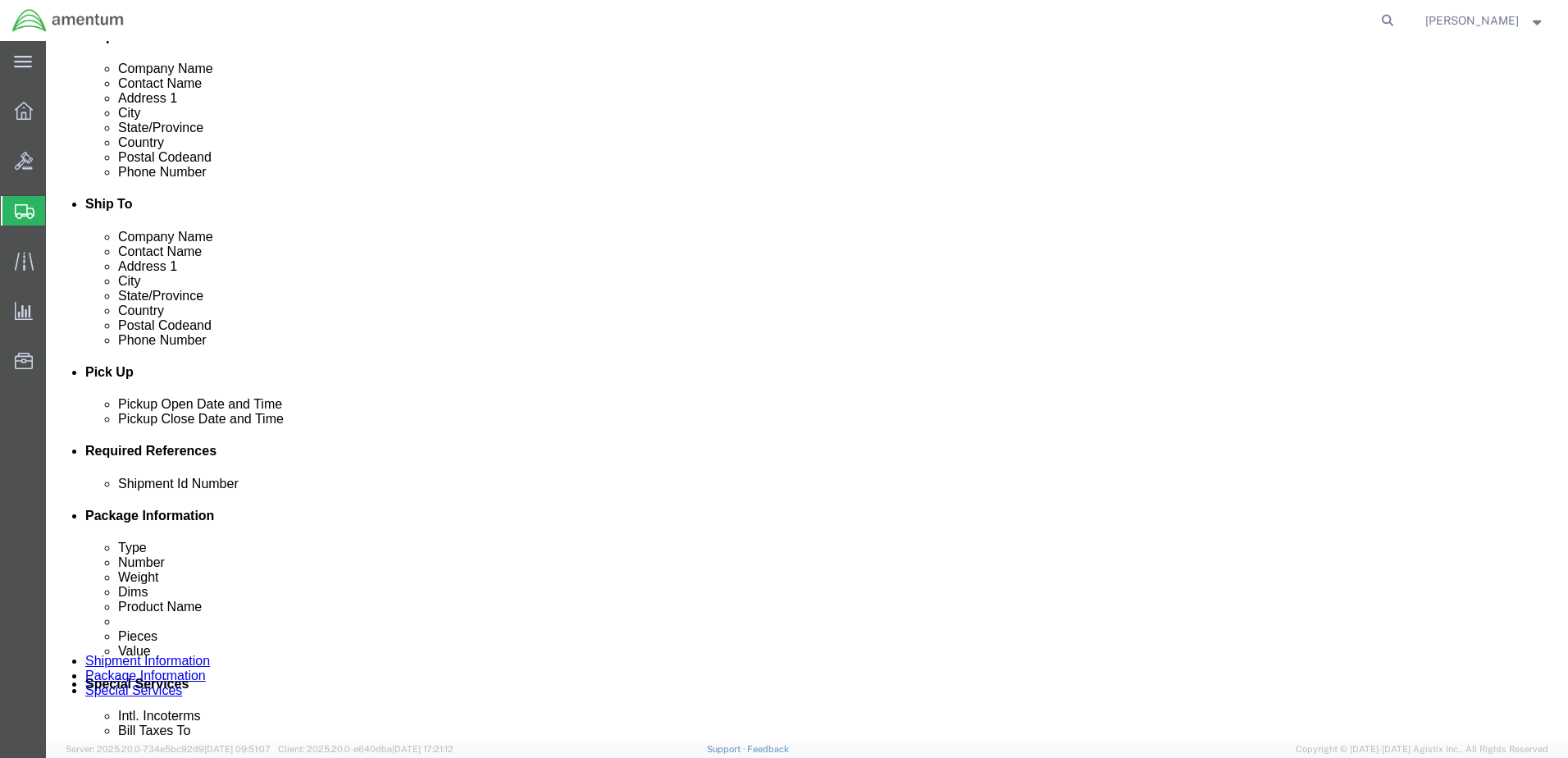
scroll to position [661, 0]
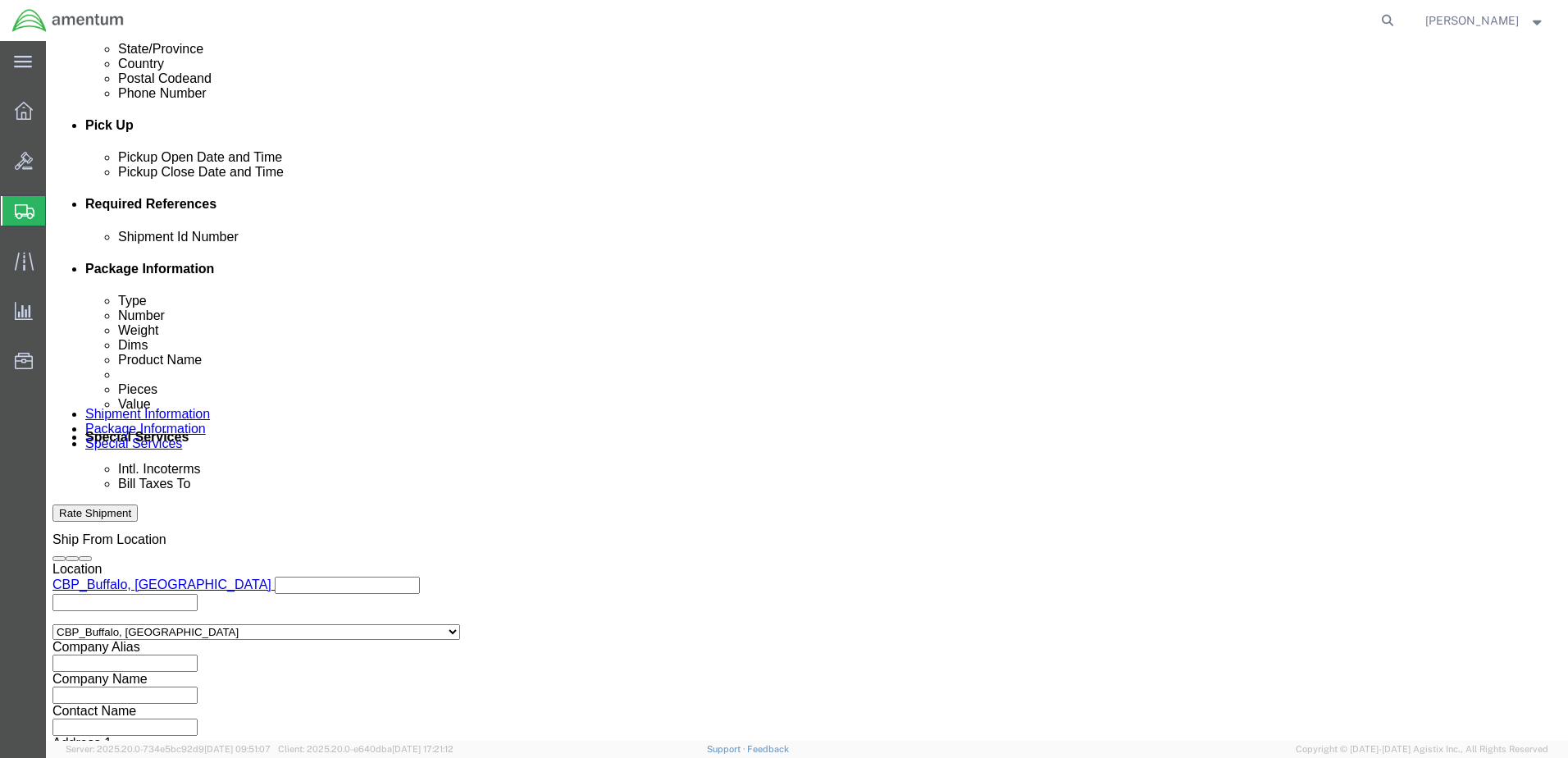
click button "Rate Shipment"
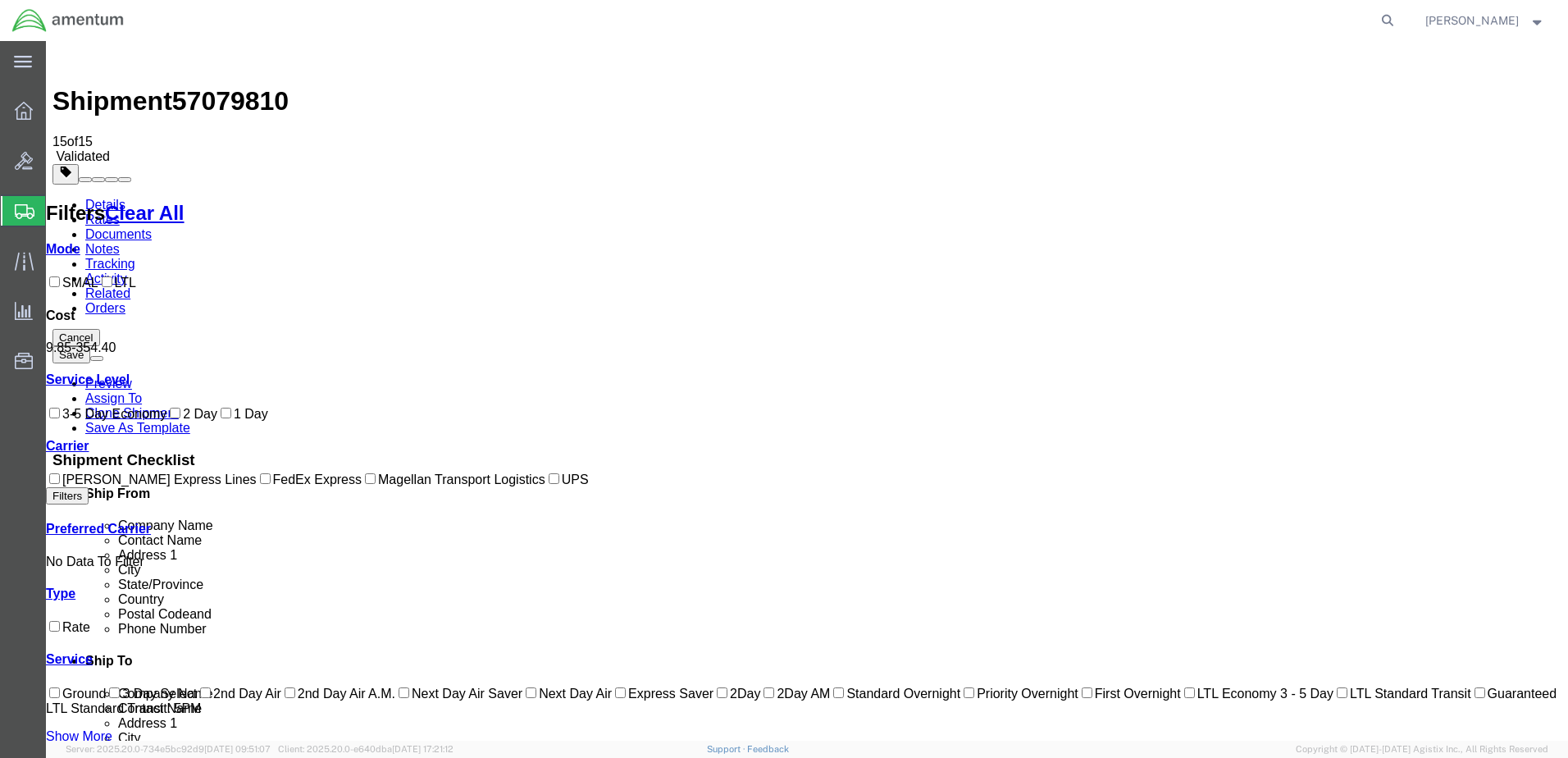
scroll to position [0, 0]
